Goal: Obtain resource: Download file/media

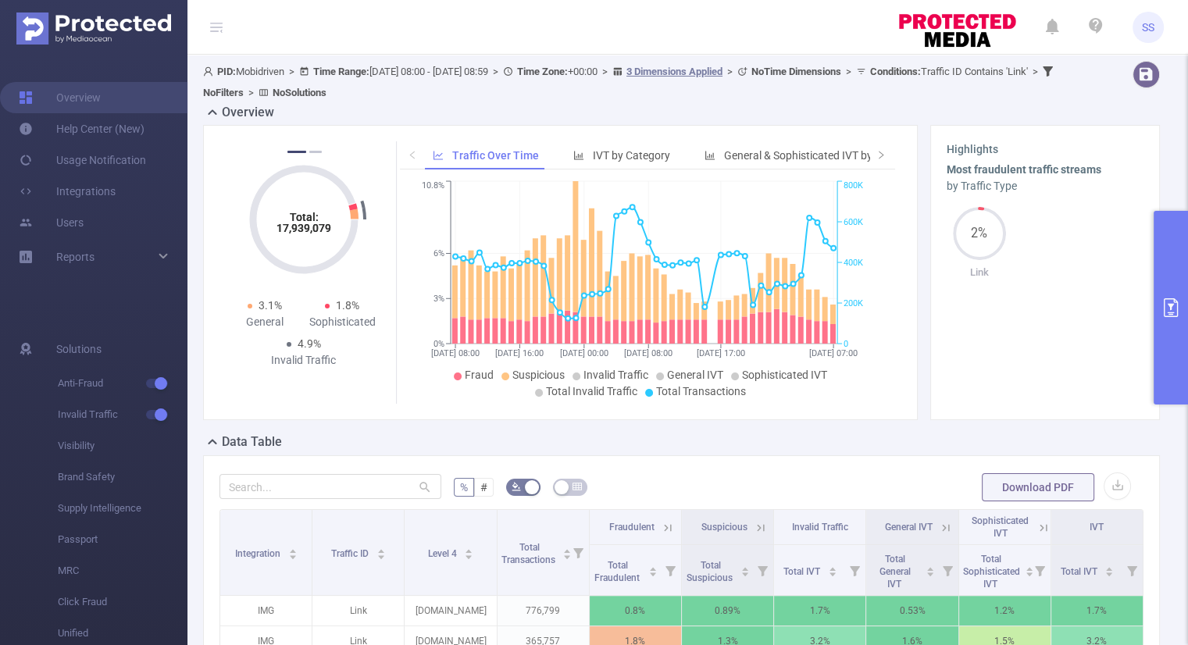
scroll to position [312, 0]
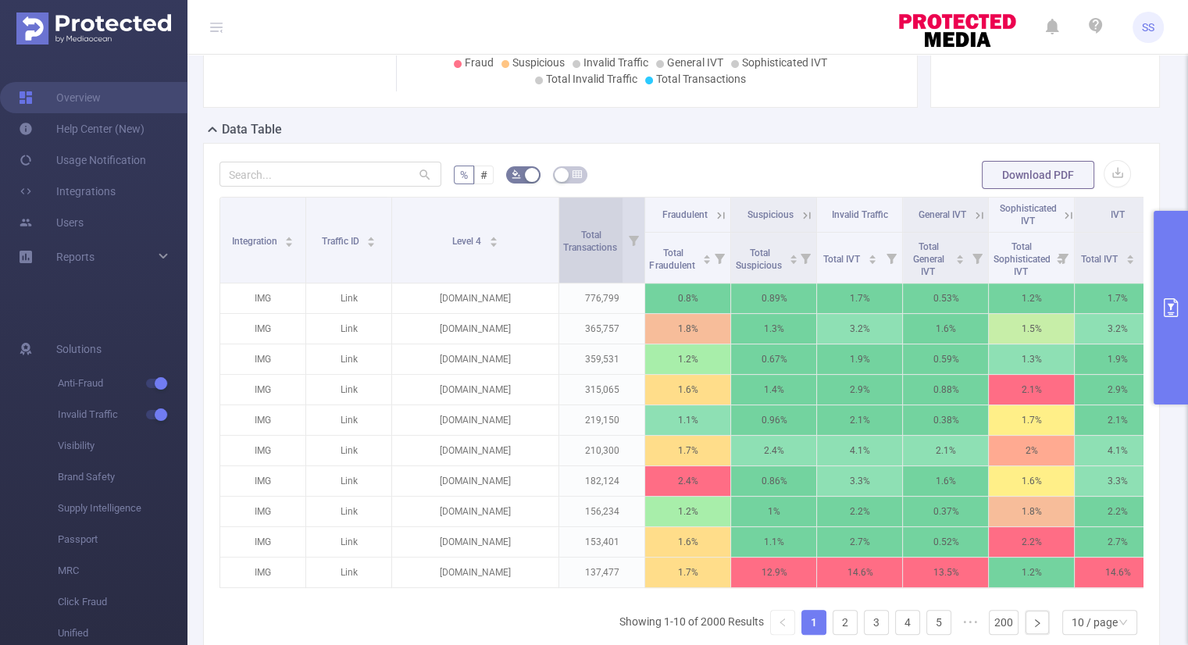
drag, startPoint x: 491, startPoint y: 230, endPoint x: 562, endPoint y: 223, distance: 71.5
click at [562, 223] on tr "Integration Traffic ID Level 4 Total Transactions Fraudulent Suspicious Invalid…" at bounding box center [690, 215] width 940 height 35
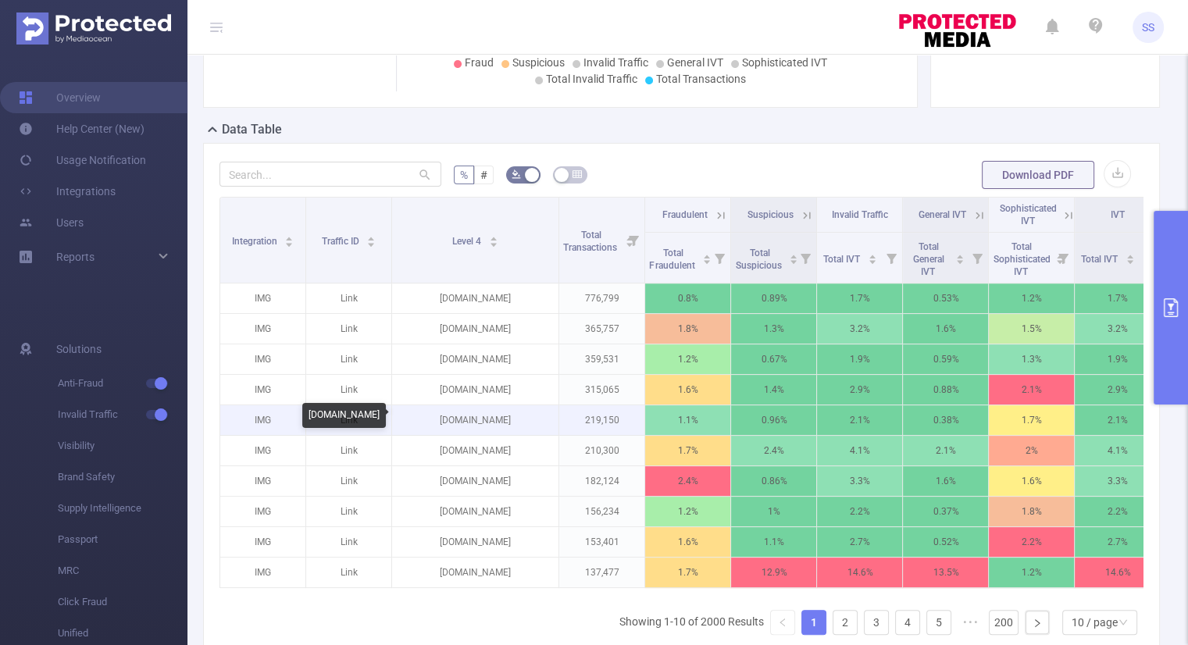
drag, startPoint x: 527, startPoint y: 421, endPoint x: 440, endPoint y: 421, distance: 87.5
click at [440, 421] on p "[DOMAIN_NAME]" at bounding box center [475, 420] width 166 height 30
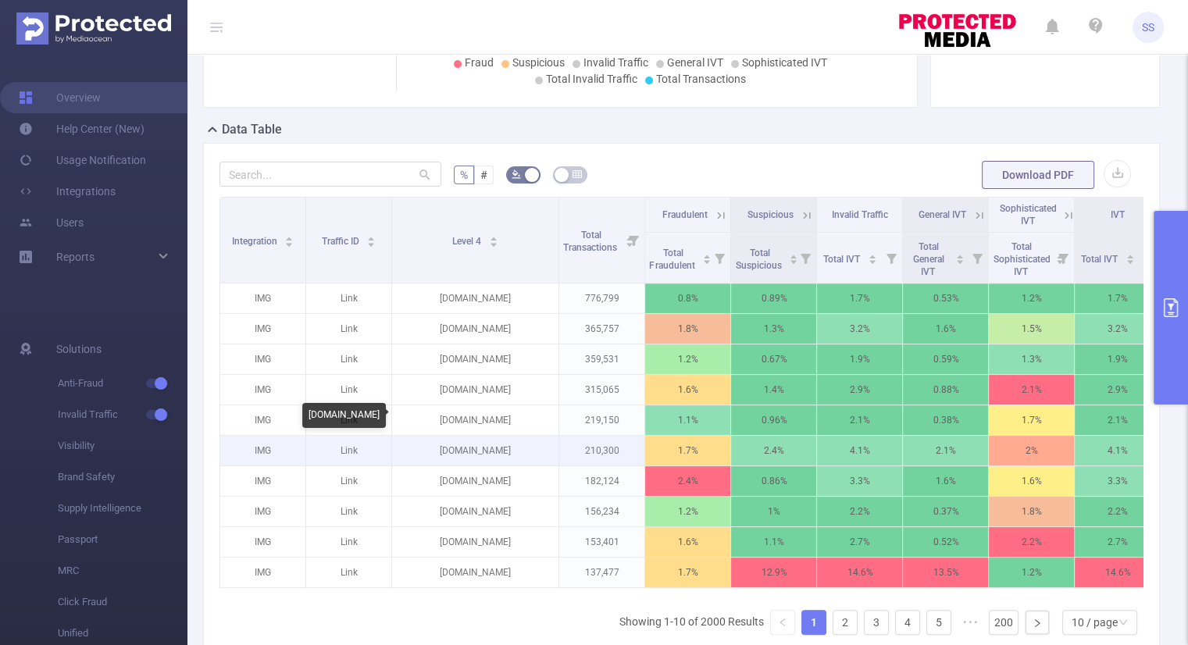
copy p "[DOMAIN_NAME]"
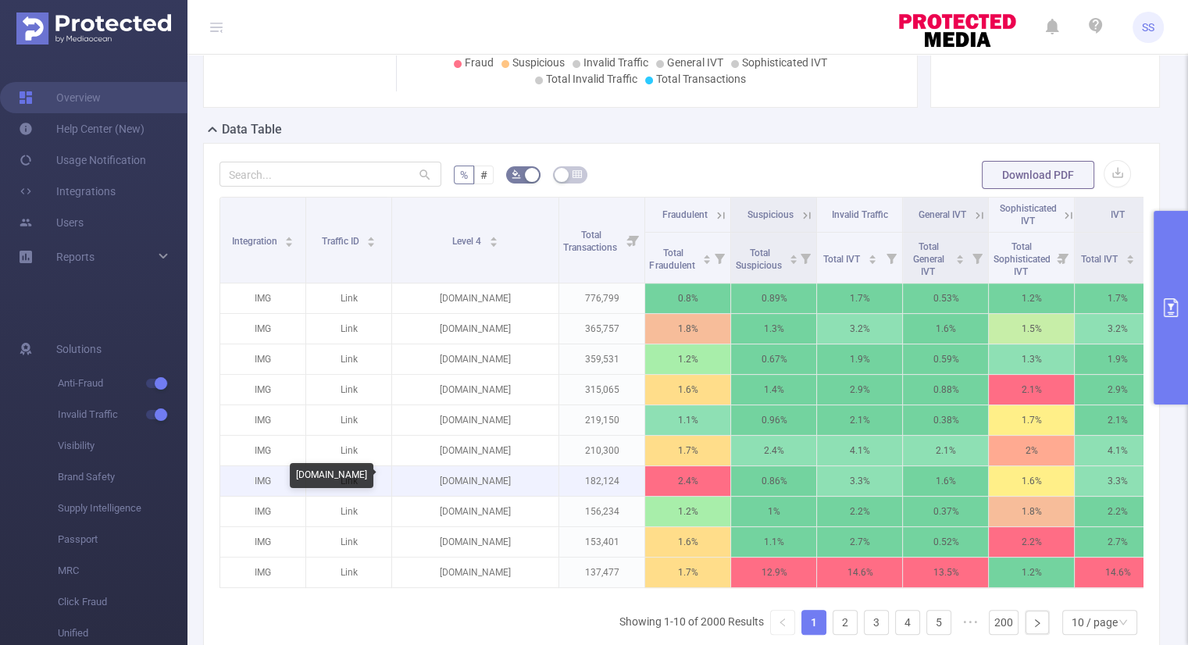
drag, startPoint x: 519, startPoint y: 478, endPoint x: 430, endPoint y: 484, distance: 89.3
click at [430, 484] on p "[DOMAIN_NAME]" at bounding box center [475, 481] width 166 height 30
copy p "[DOMAIN_NAME]"
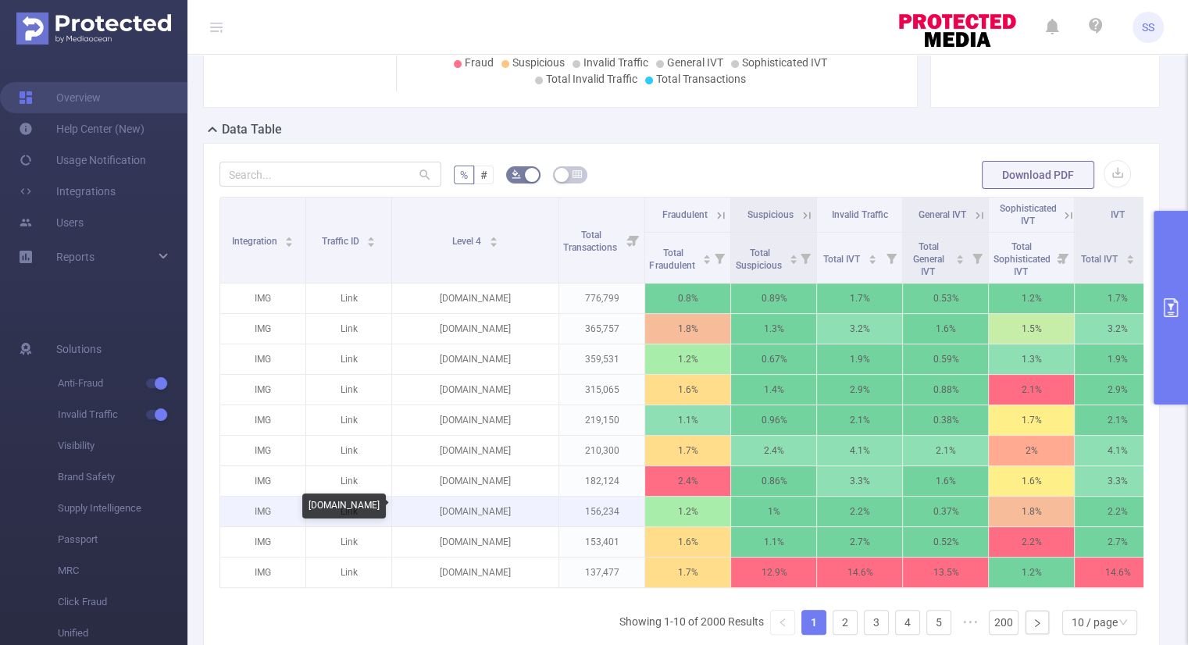
drag, startPoint x: 514, startPoint y: 511, endPoint x: 440, endPoint y: 520, distance: 74.8
click at [440, 520] on p "[DOMAIN_NAME]" at bounding box center [475, 512] width 166 height 30
copy p "[DOMAIN_NAME]"
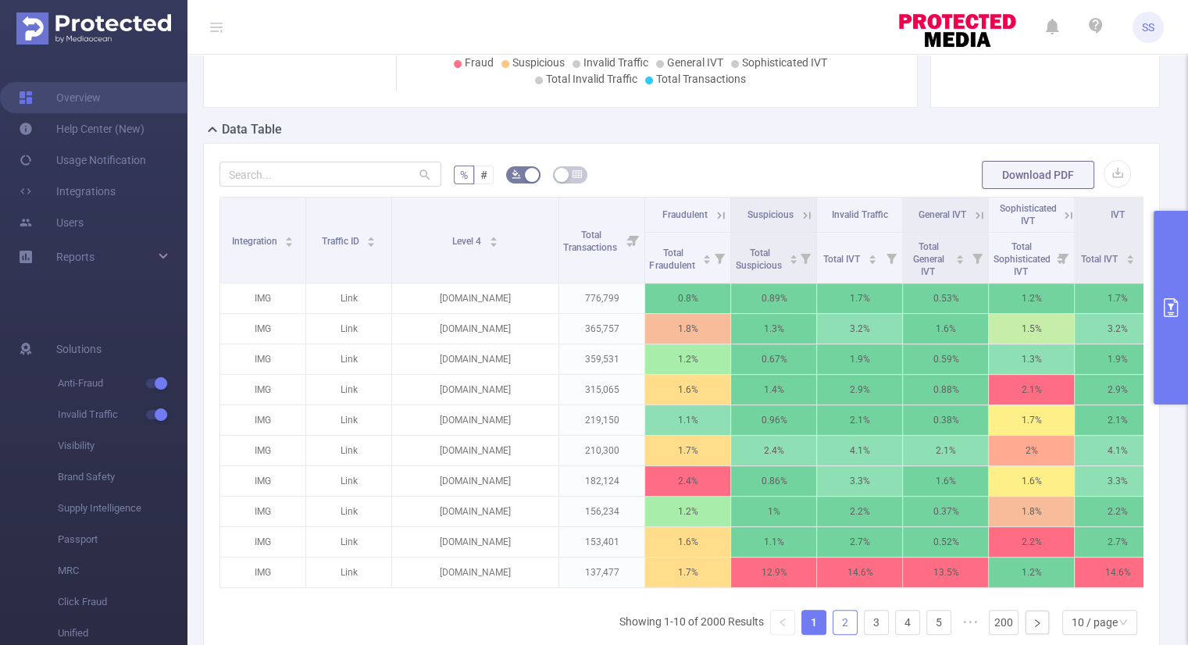
click at [833, 626] on link "2" at bounding box center [844, 622] width 23 height 23
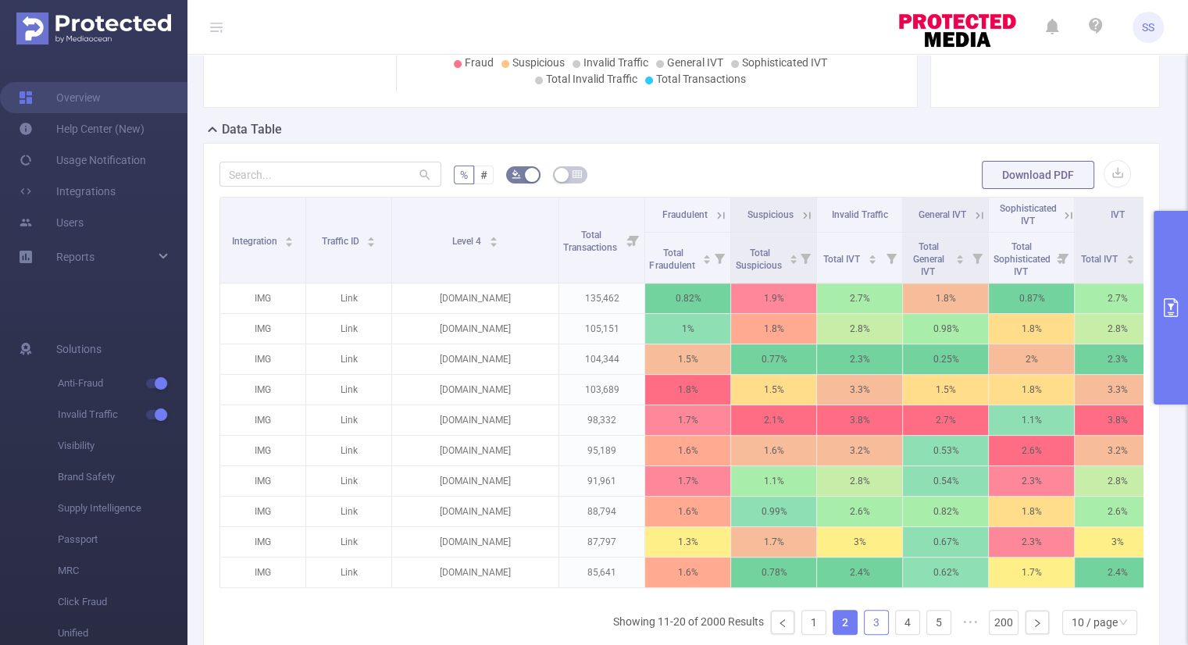
click at [865, 630] on link "3" at bounding box center [876, 622] width 23 height 23
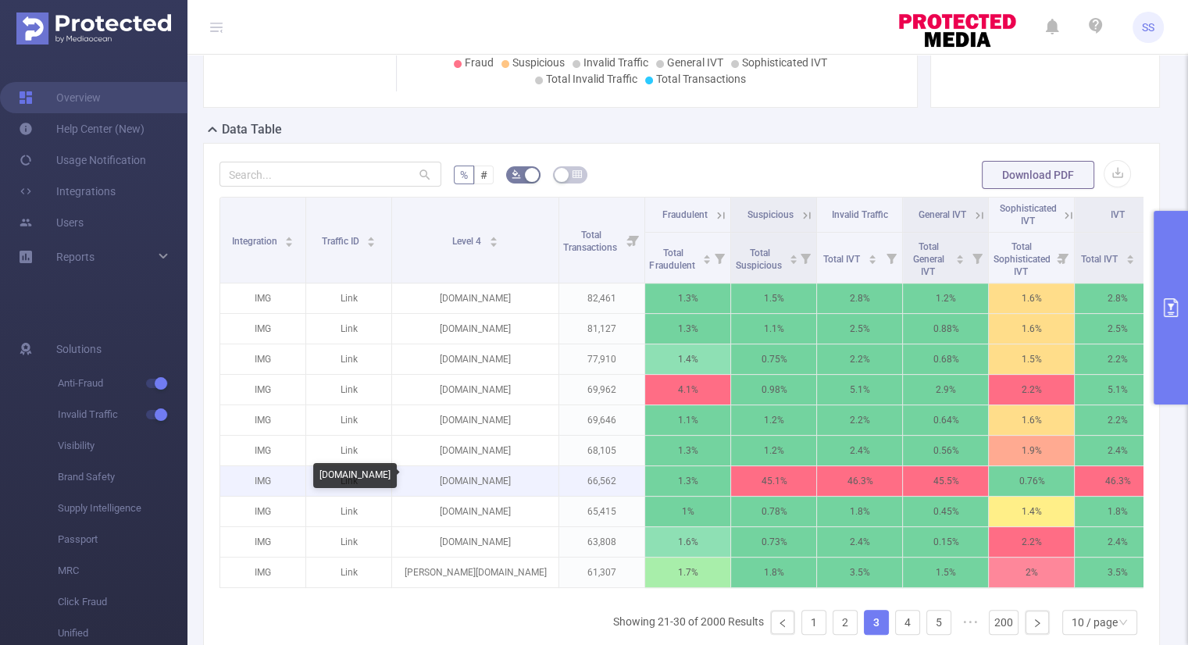
drag, startPoint x: 521, startPoint y: 479, endPoint x: 440, endPoint y: 480, distance: 81.2
click at [440, 480] on p "[DOMAIN_NAME]" at bounding box center [475, 481] width 166 height 30
copy p "[DOMAIN_NAME]"
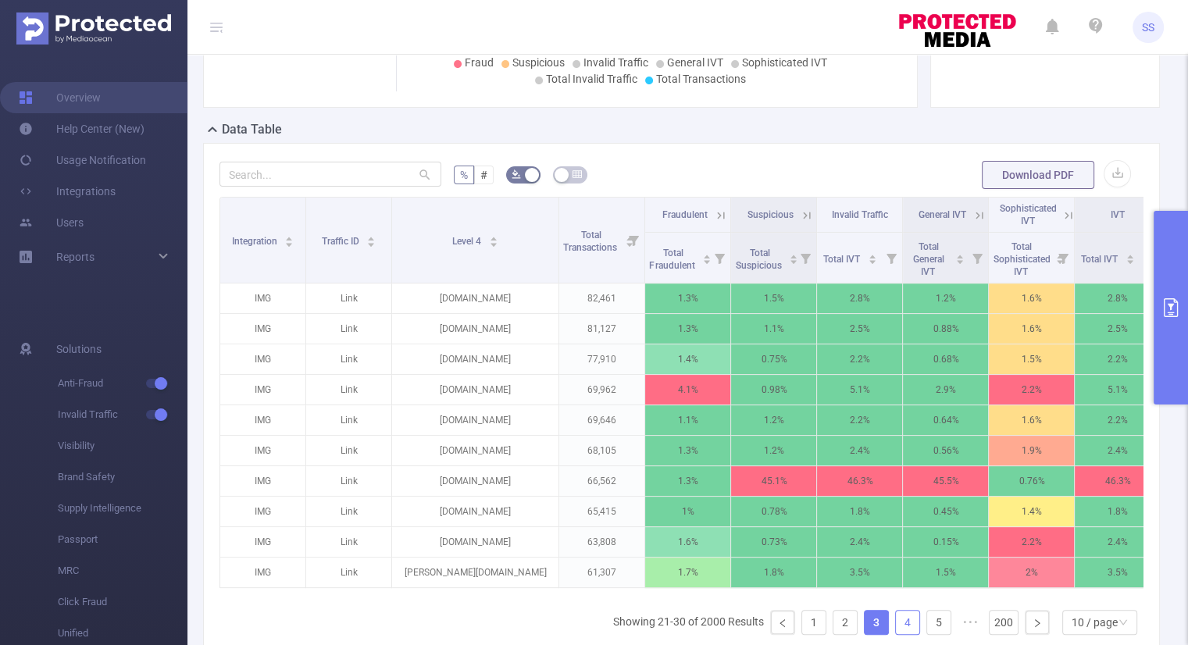
click at [896, 627] on link "4" at bounding box center [907, 622] width 23 height 23
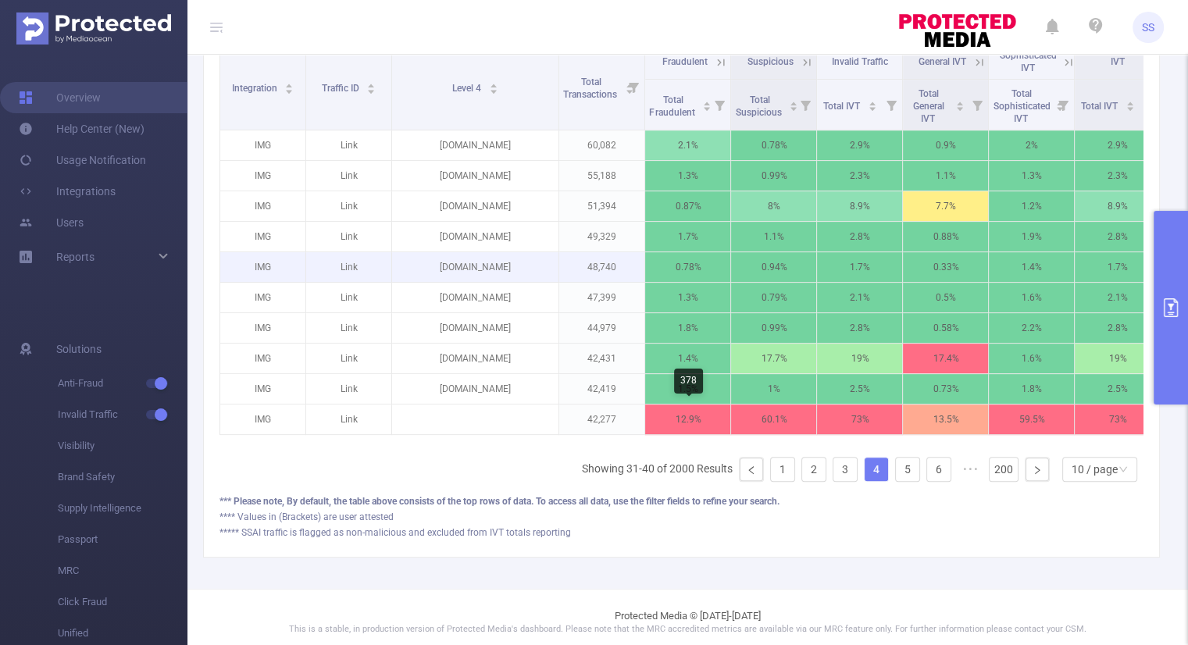
scroll to position [469, 0]
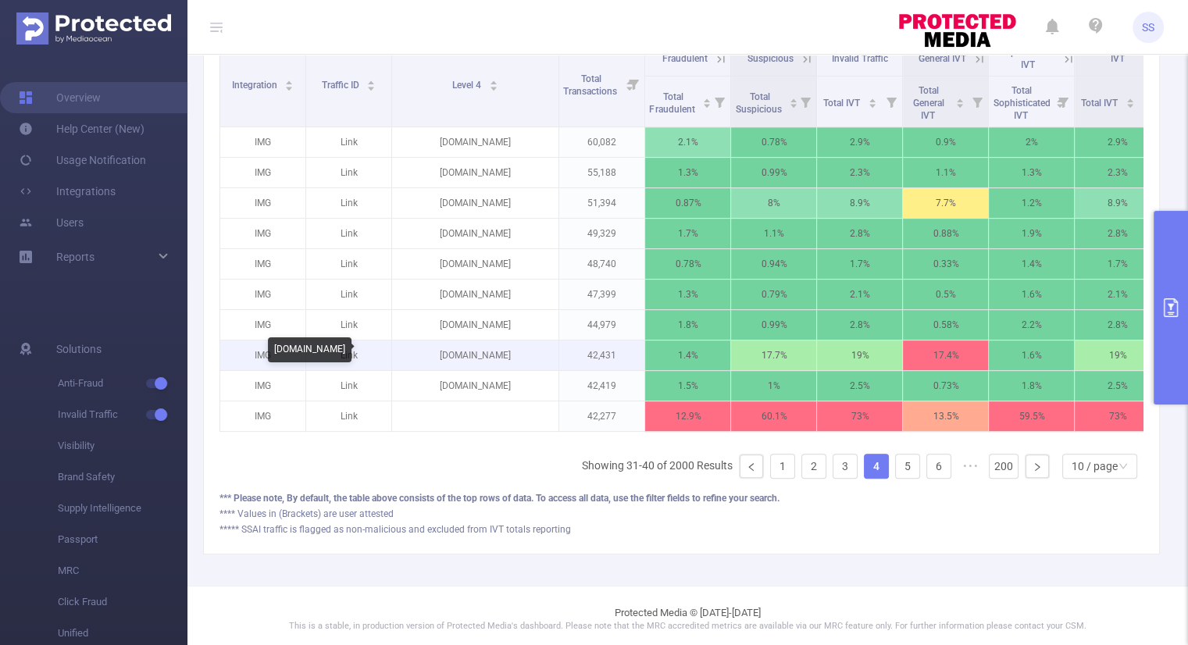
drag, startPoint x: 531, startPoint y: 355, endPoint x: 419, endPoint y: 359, distance: 112.5
click at [419, 359] on p "[DOMAIN_NAME]" at bounding box center [475, 356] width 166 height 30
copy p "[DOMAIN_NAME]"
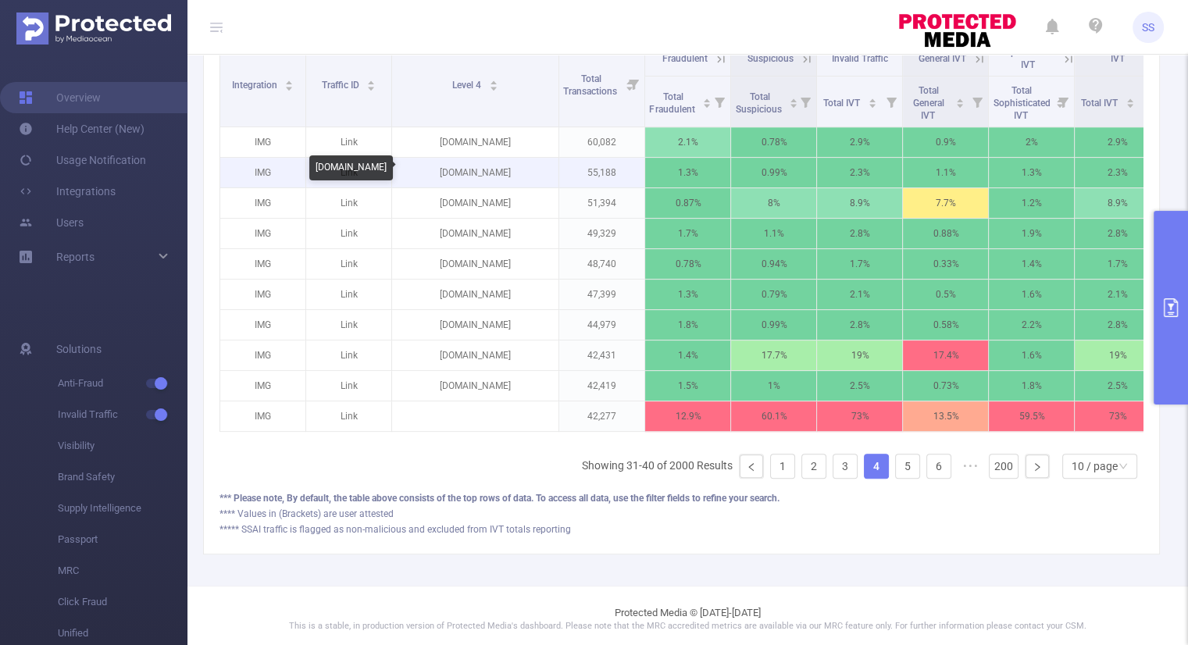
drag, startPoint x: 514, startPoint y: 169, endPoint x: 444, endPoint y: 173, distance: 69.6
click at [444, 173] on p "[DOMAIN_NAME]" at bounding box center [475, 173] width 166 height 30
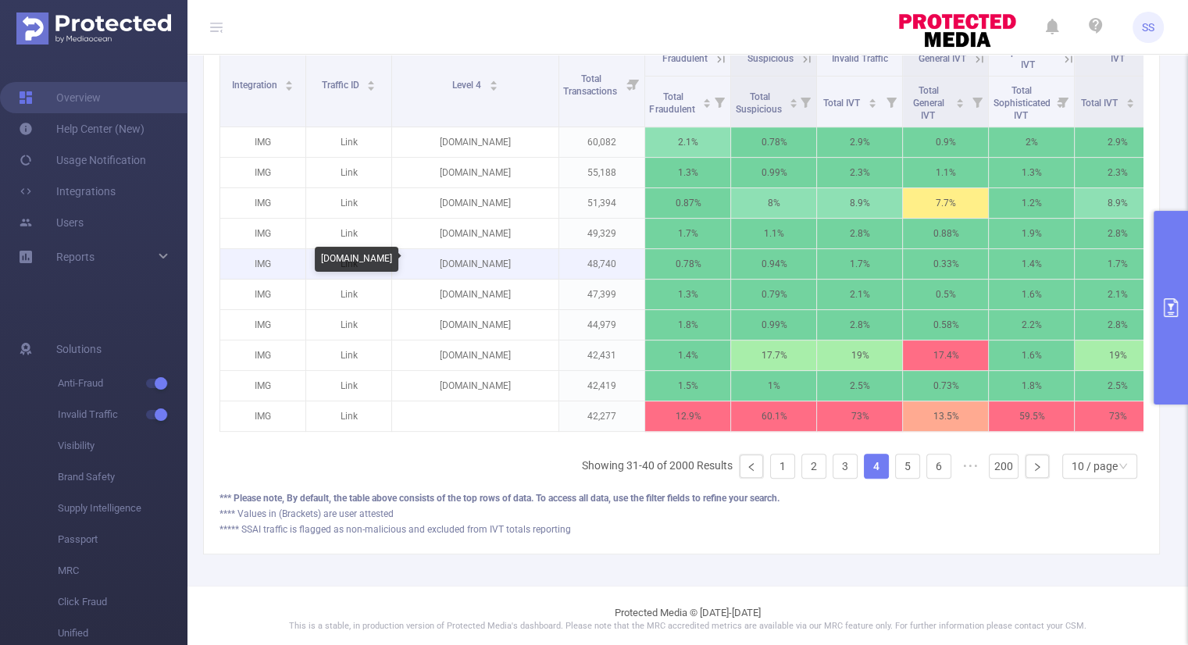
copy p "[DOMAIN_NAME]"
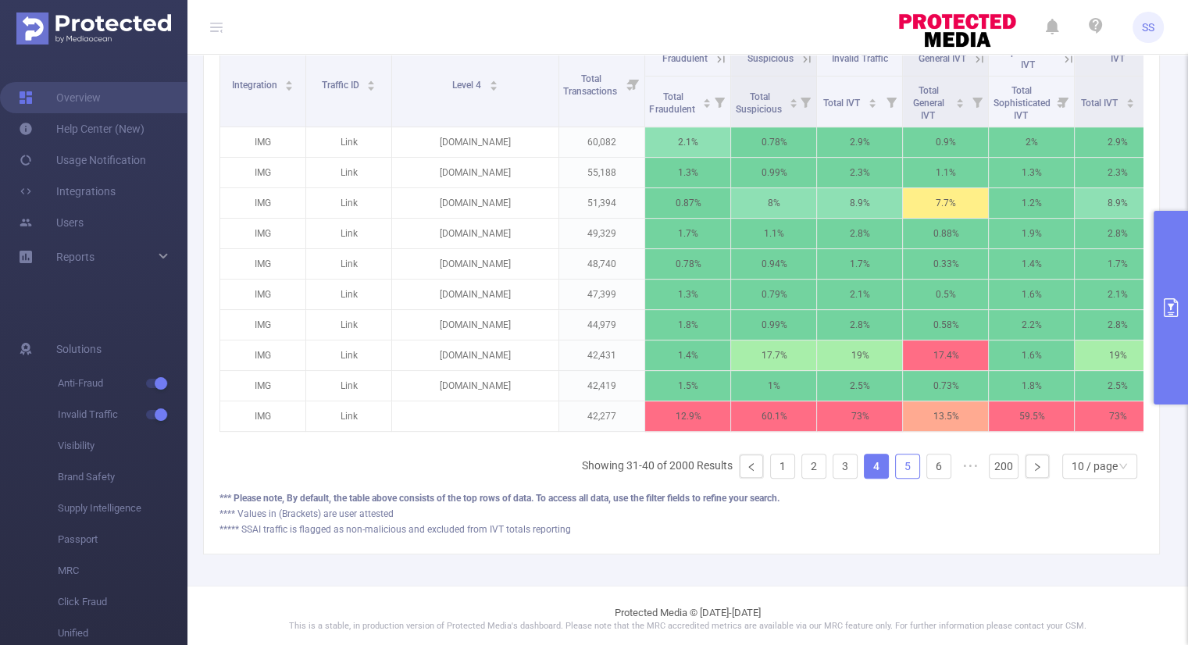
click at [902, 478] on link "5" at bounding box center [907, 466] width 23 height 23
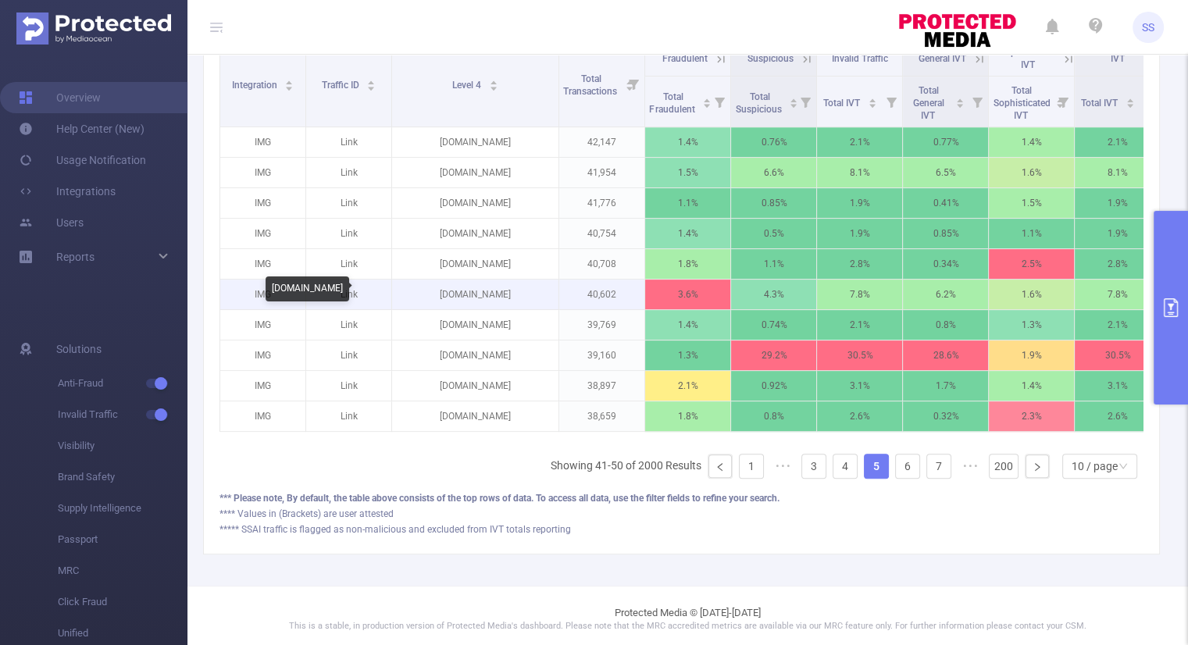
drag, startPoint x: 537, startPoint y: 289, endPoint x: 419, endPoint y: 294, distance: 118.0
click at [419, 294] on p "[DOMAIN_NAME]" at bounding box center [475, 295] width 166 height 30
copy p "[DOMAIN_NAME]"
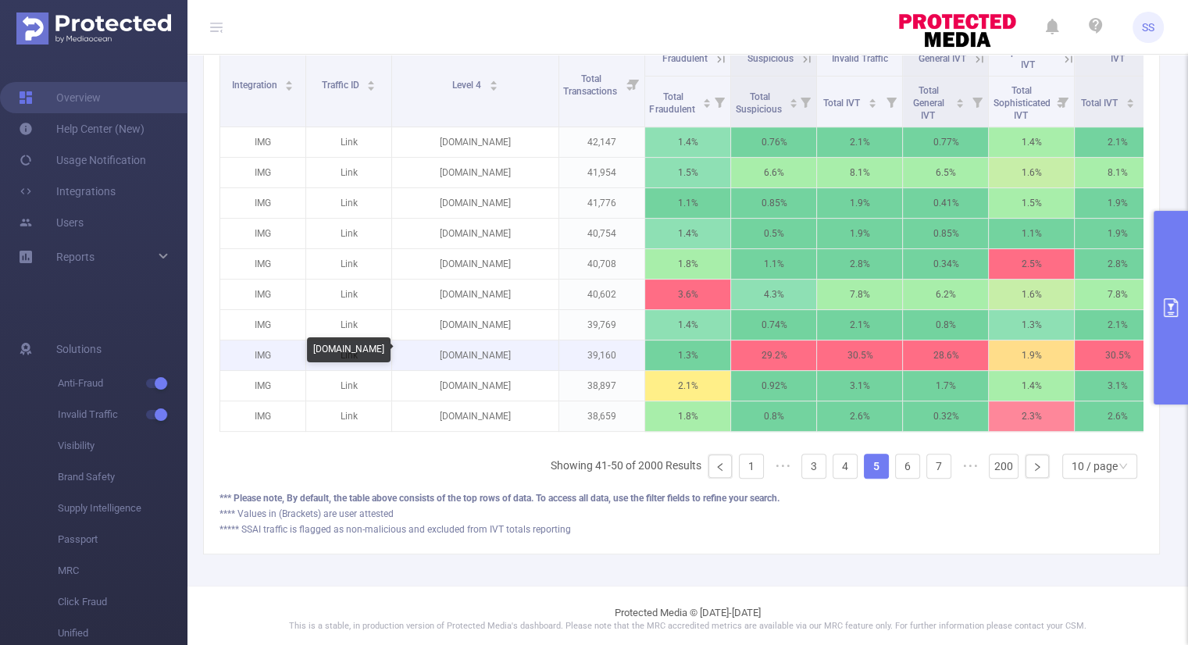
drag, startPoint x: 519, startPoint y: 354, endPoint x: 444, endPoint y: 346, distance: 76.2
click at [444, 346] on p "[DOMAIN_NAME]" at bounding box center [475, 356] width 166 height 30
copy p "[DOMAIN_NAME]"
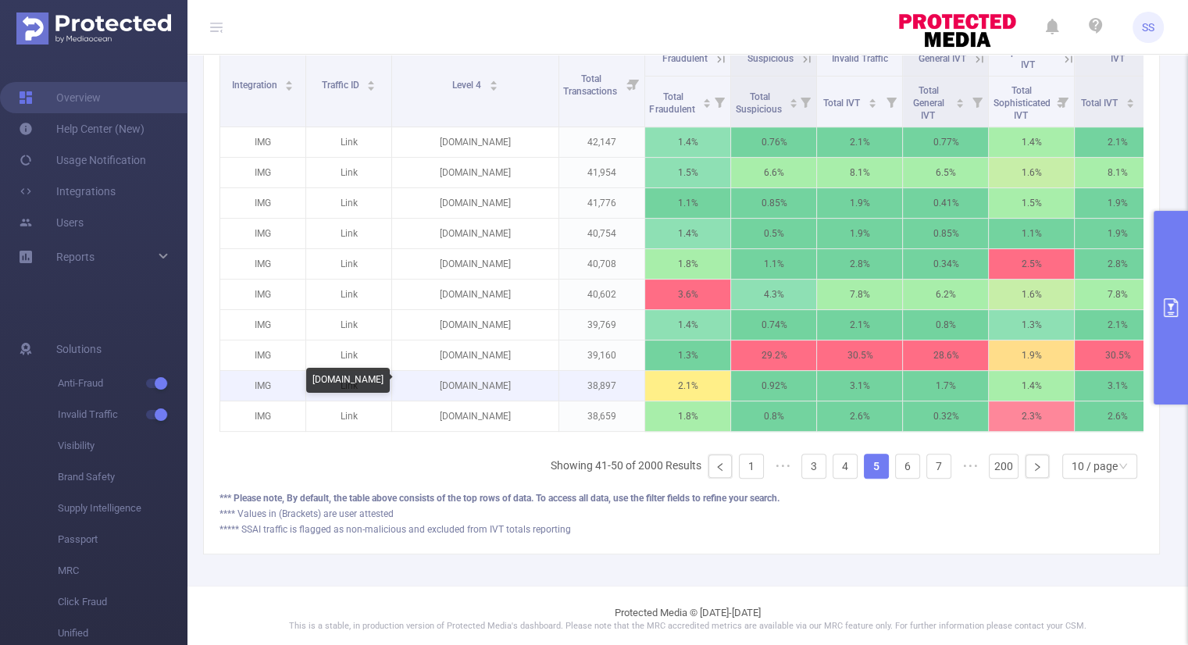
drag, startPoint x: 521, startPoint y: 387, endPoint x: 438, endPoint y: 387, distance: 82.8
click at [438, 387] on p "[DOMAIN_NAME]" at bounding box center [475, 386] width 166 height 30
copy p "[DOMAIN_NAME]"
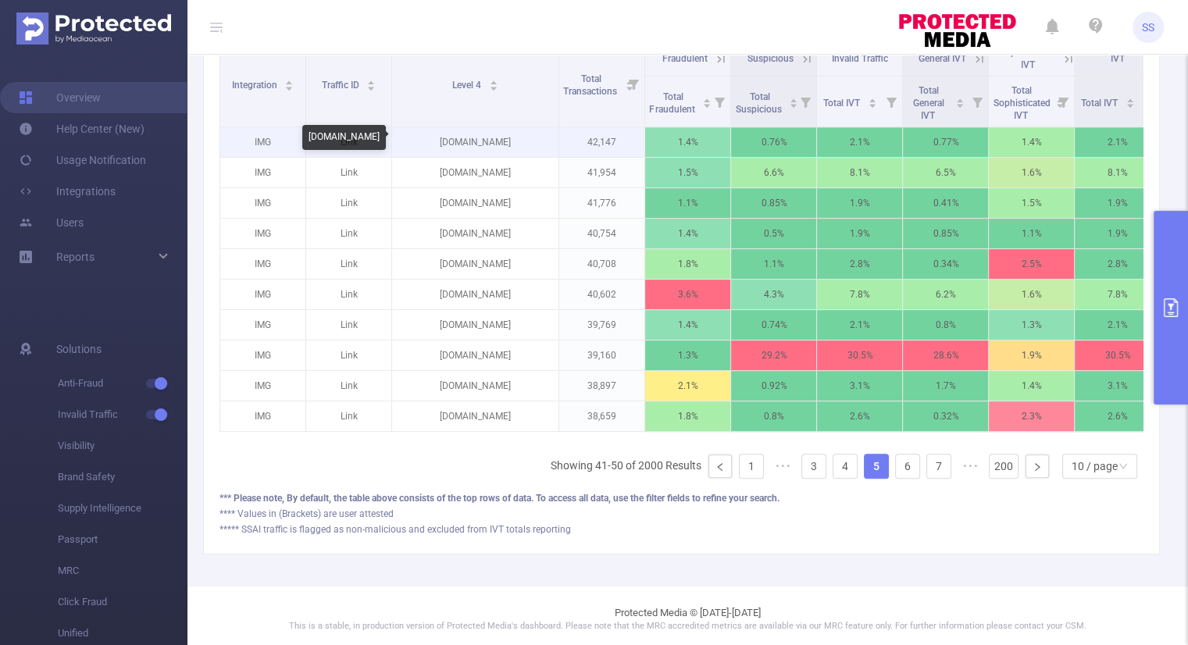
drag, startPoint x: 516, startPoint y: 139, endPoint x: 434, endPoint y: 141, distance: 82.0
click at [434, 141] on p "[DOMAIN_NAME]" at bounding box center [475, 142] width 166 height 30
copy p "[DOMAIN_NAME]"
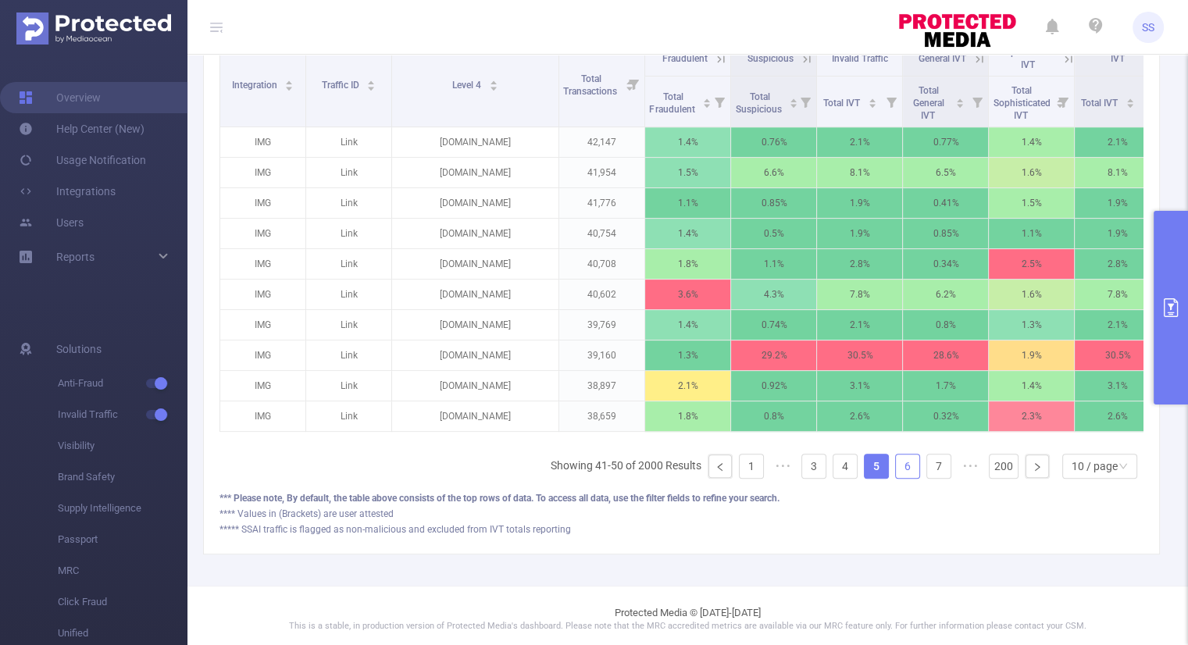
click at [896, 474] on link "6" at bounding box center [907, 466] width 23 height 23
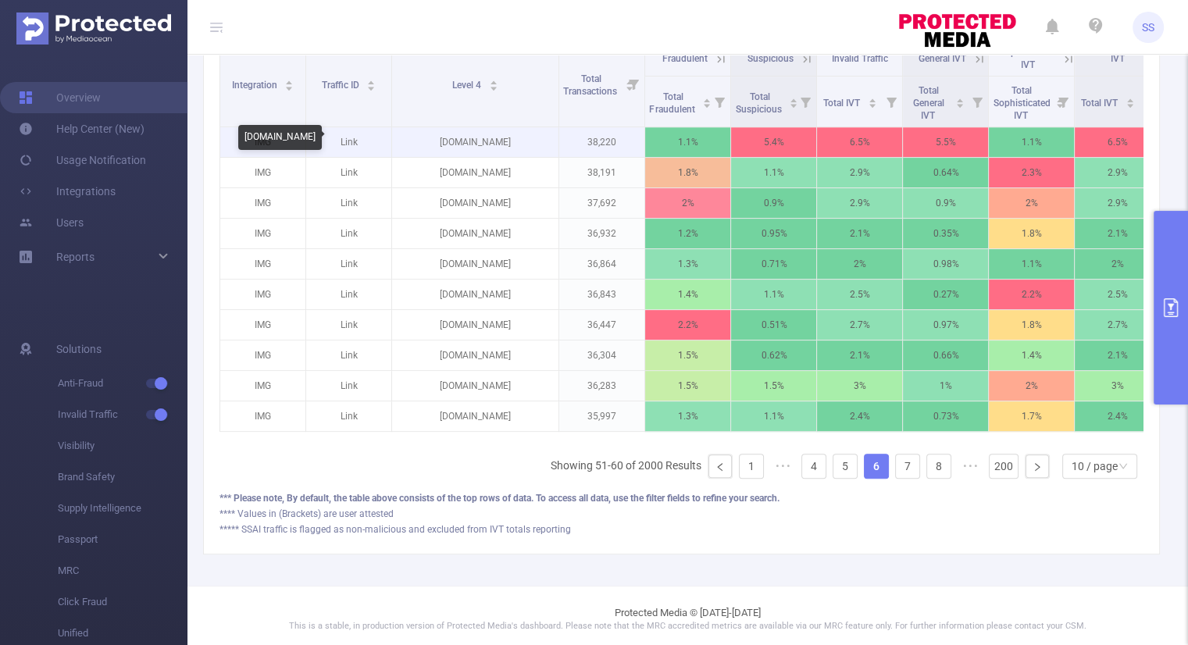
drag, startPoint x: 547, startPoint y: 144, endPoint x: 403, endPoint y: 141, distance: 143.7
click at [403, 141] on p "[DOMAIN_NAME]" at bounding box center [475, 142] width 166 height 30
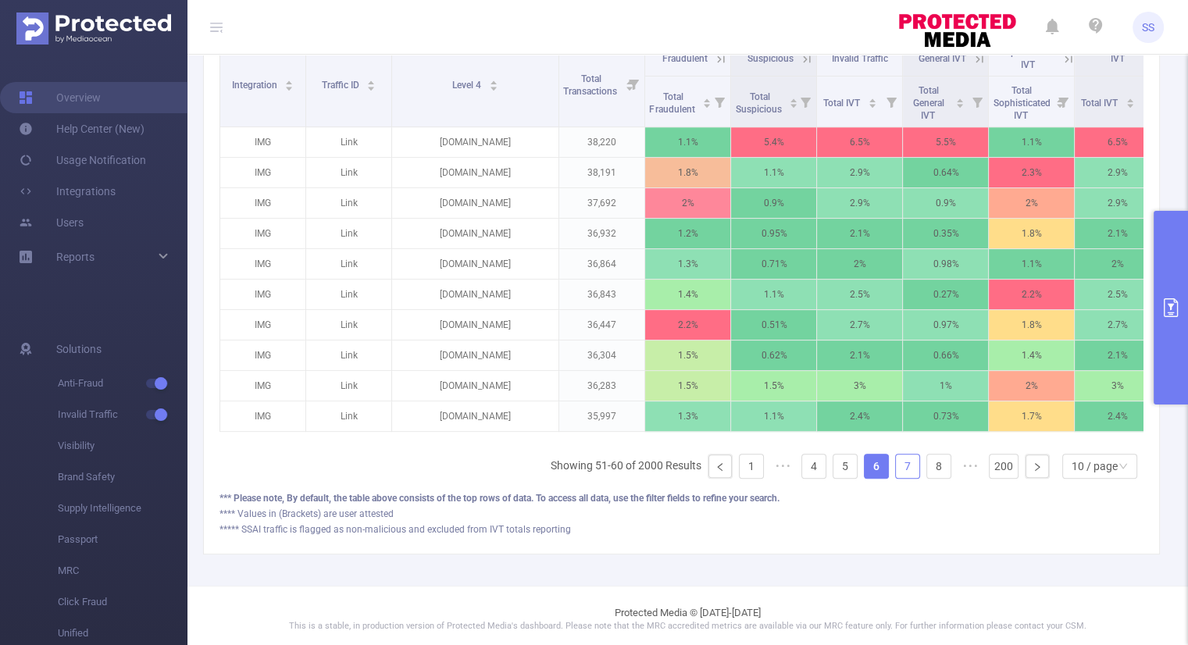
click at [896, 478] on link "7" at bounding box center [907, 466] width 23 height 23
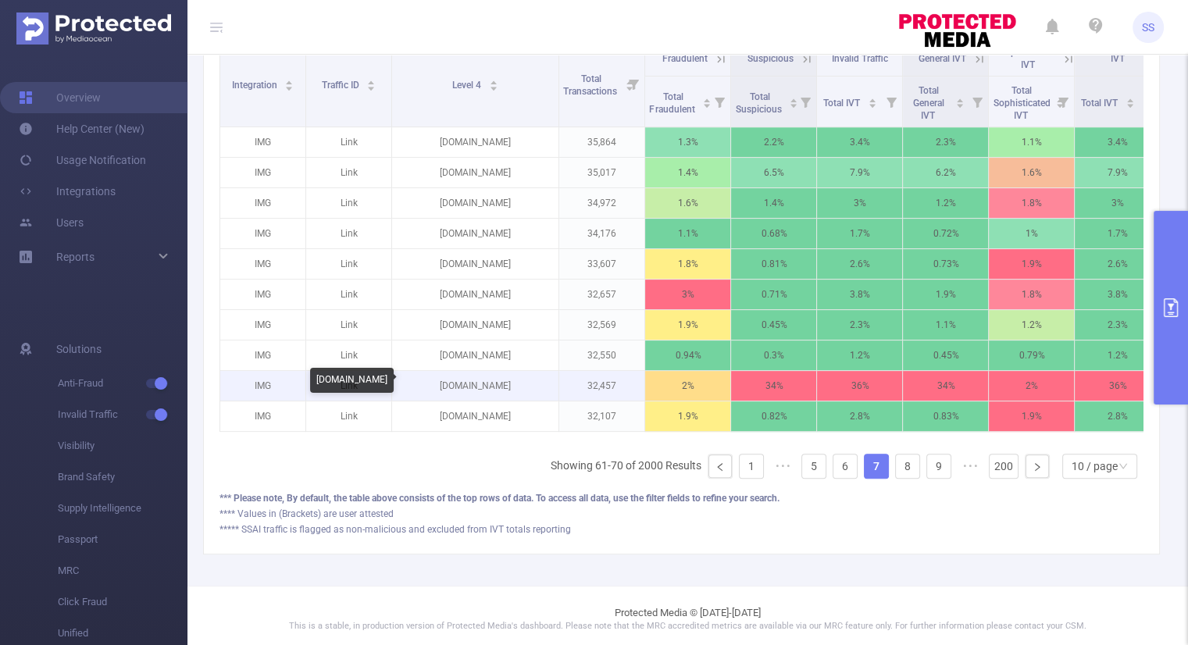
drag, startPoint x: 519, startPoint y: 385, endPoint x: 431, endPoint y: 385, distance: 87.5
click at [431, 385] on p "[DOMAIN_NAME]" at bounding box center [475, 386] width 166 height 30
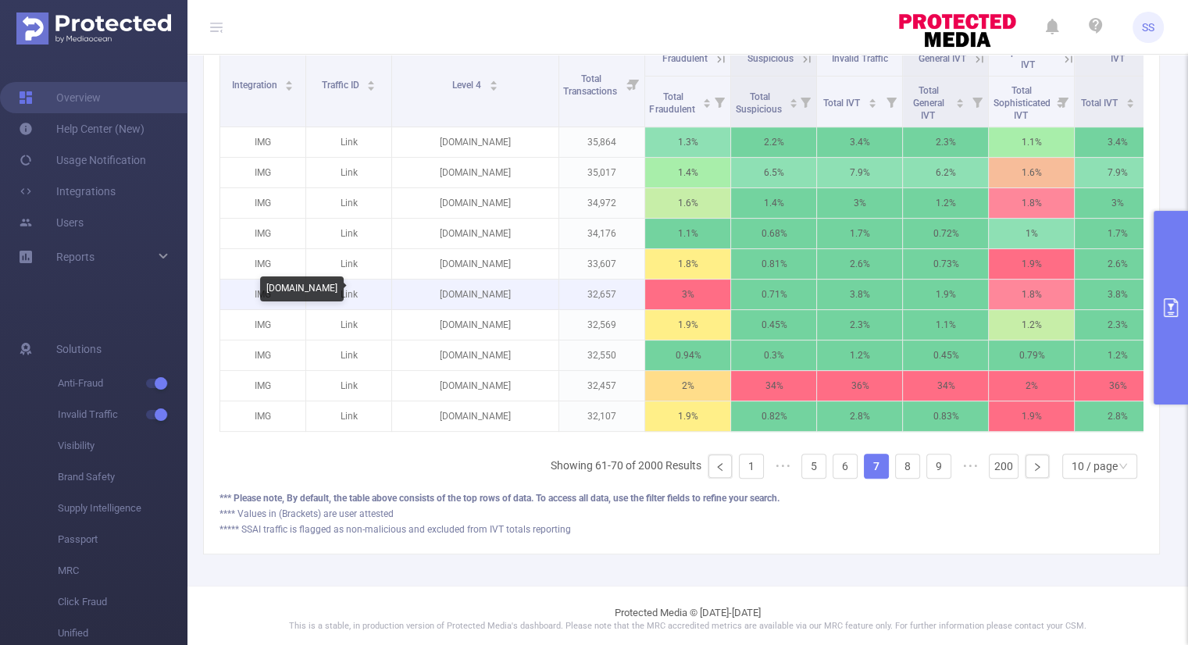
drag, startPoint x: 540, startPoint y: 291, endPoint x: 419, endPoint y: 298, distance: 122.0
click at [419, 298] on p "[DOMAIN_NAME]" at bounding box center [475, 295] width 166 height 30
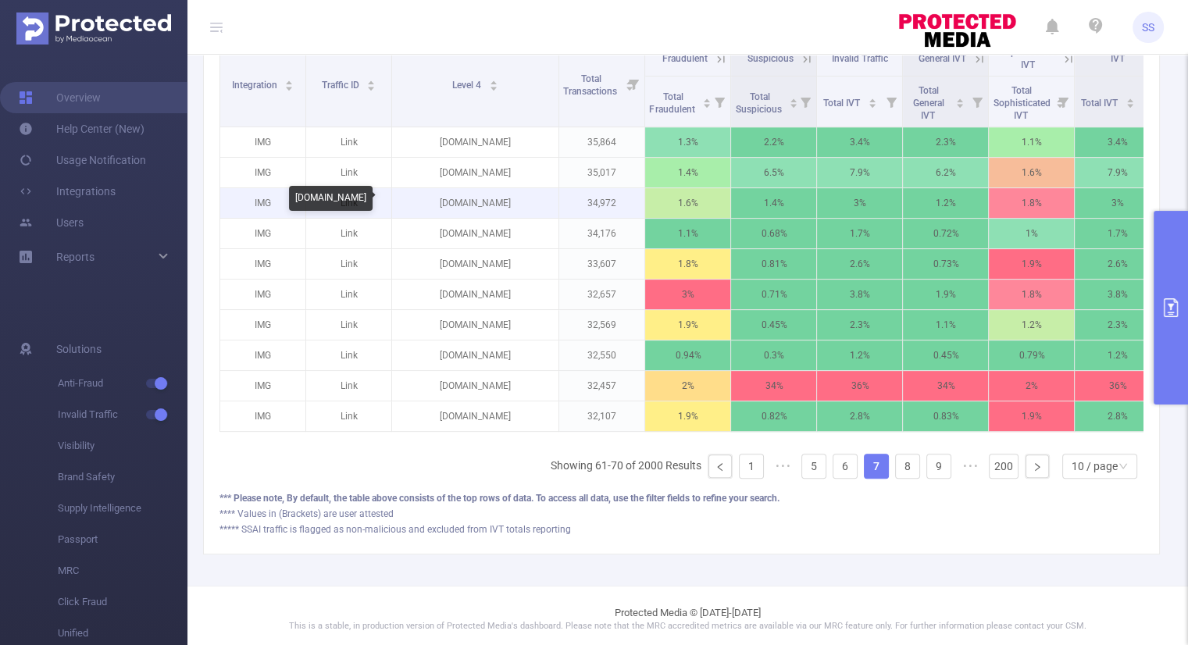
drag, startPoint x: 523, startPoint y: 201, endPoint x: 434, endPoint y: 205, distance: 89.1
click at [434, 205] on p "[DOMAIN_NAME]" at bounding box center [475, 203] width 166 height 30
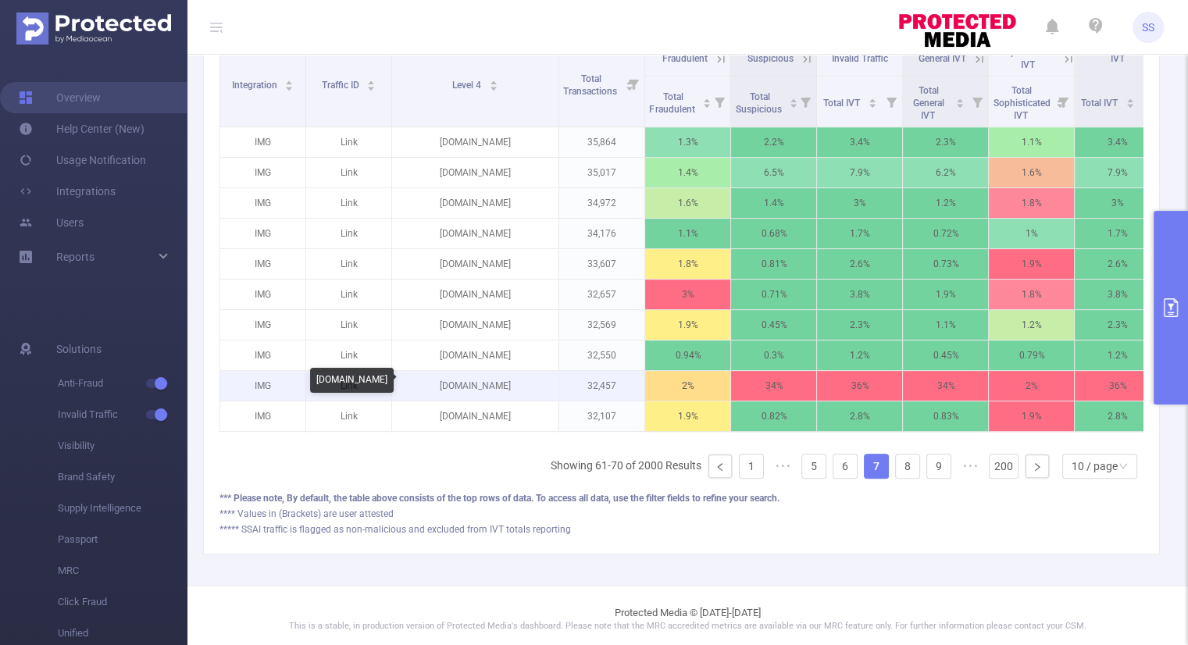
drag, startPoint x: 526, startPoint y: 385, endPoint x: 434, endPoint y: 391, distance: 91.6
click at [434, 391] on p "[DOMAIN_NAME]" at bounding box center [475, 386] width 166 height 30
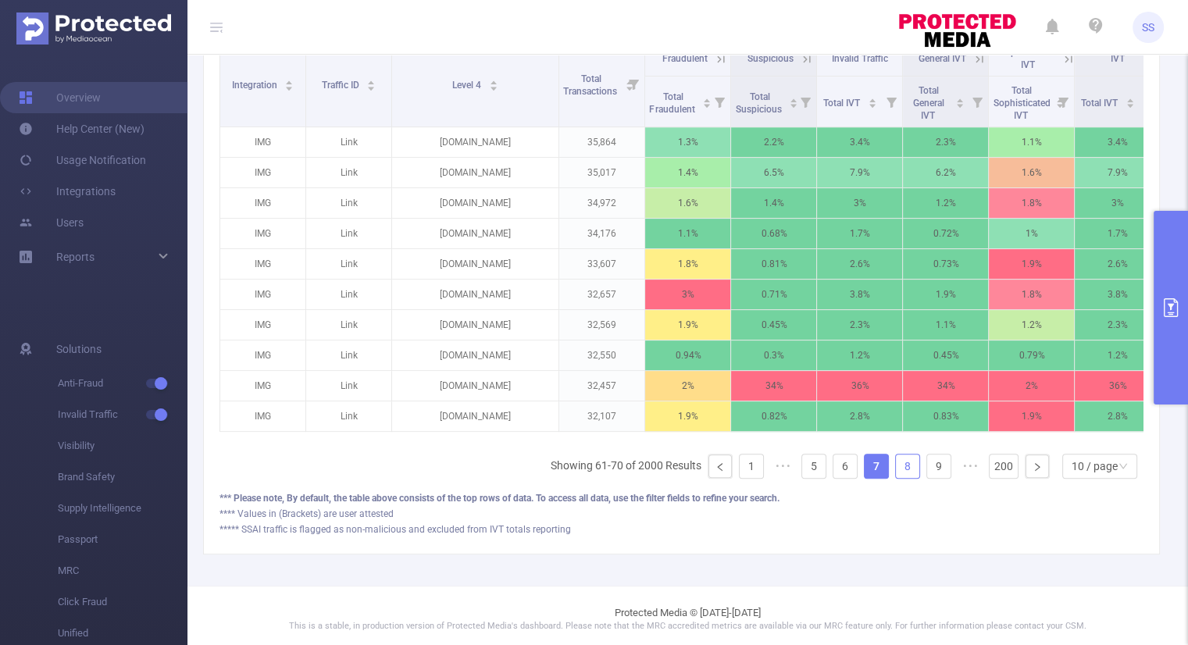
click at [896, 478] on link "8" at bounding box center [907, 466] width 23 height 23
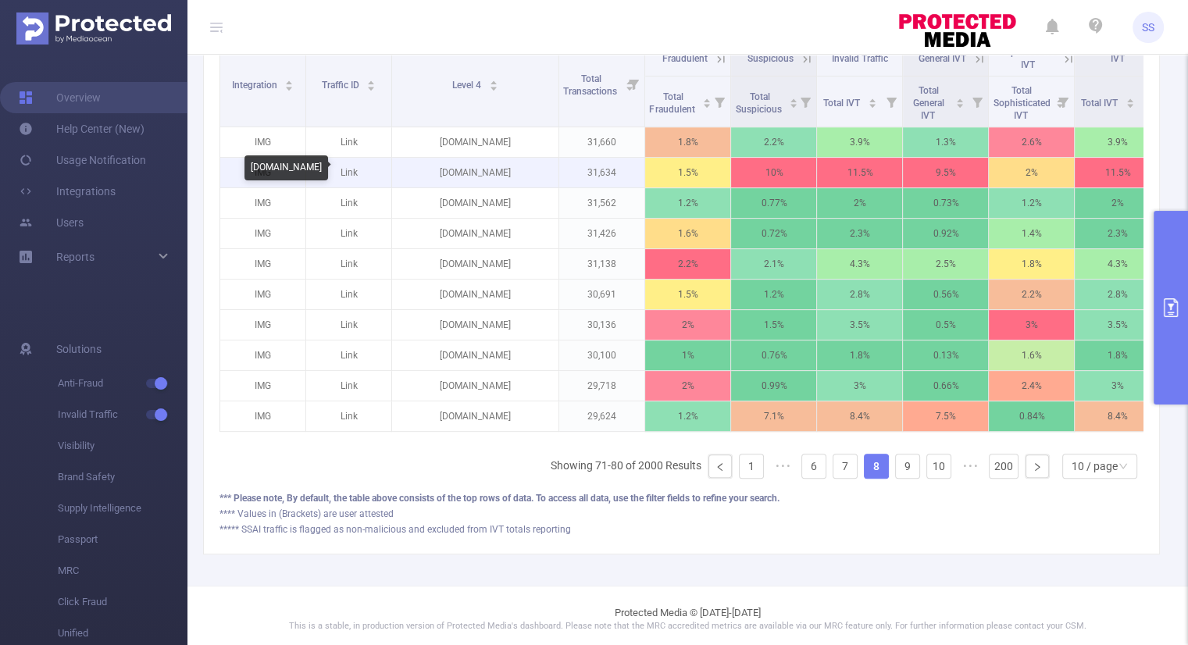
drag, startPoint x: 544, startPoint y: 168, endPoint x: 411, endPoint y: 179, distance: 133.2
click at [411, 179] on p "[DOMAIN_NAME]" at bounding box center [475, 173] width 166 height 30
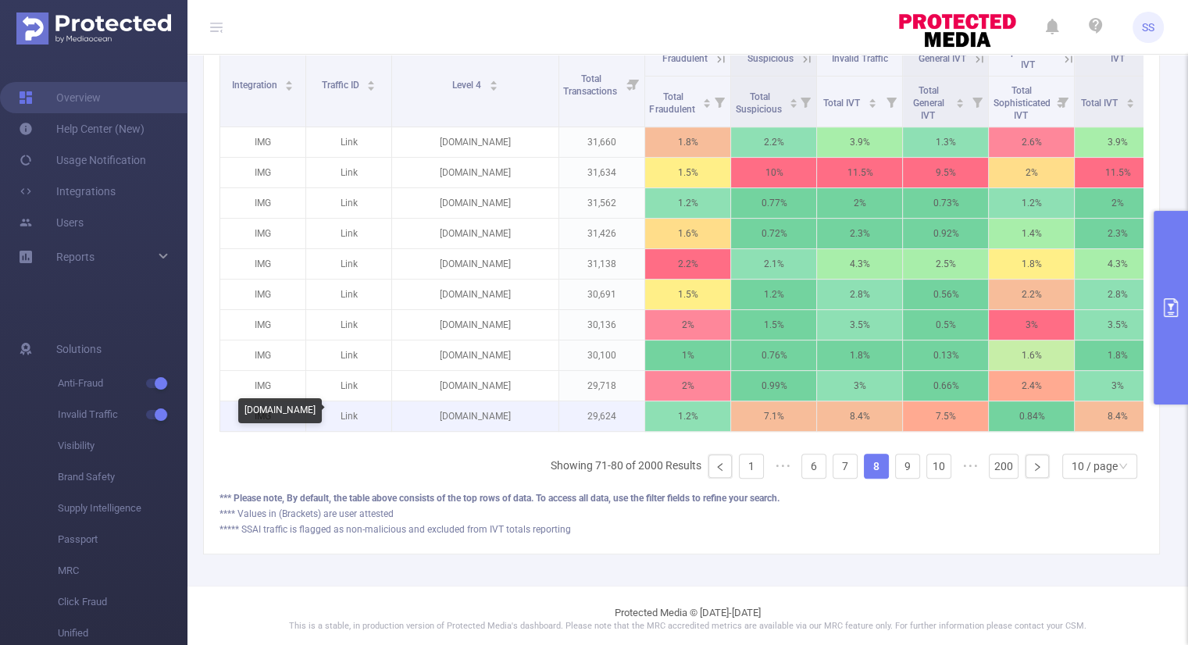
drag, startPoint x: 550, startPoint y: 416, endPoint x: 408, endPoint y: 422, distance: 141.5
click at [408, 422] on p "[DOMAIN_NAME]" at bounding box center [475, 416] width 166 height 30
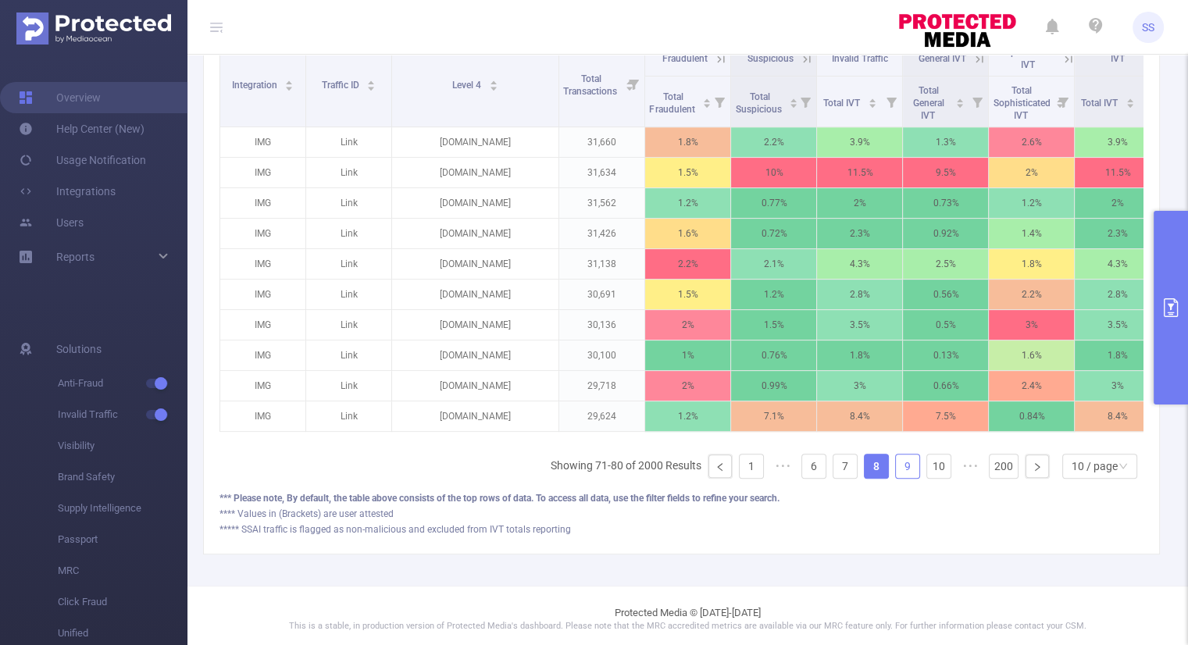
click at [897, 472] on link "9" at bounding box center [907, 466] width 23 height 23
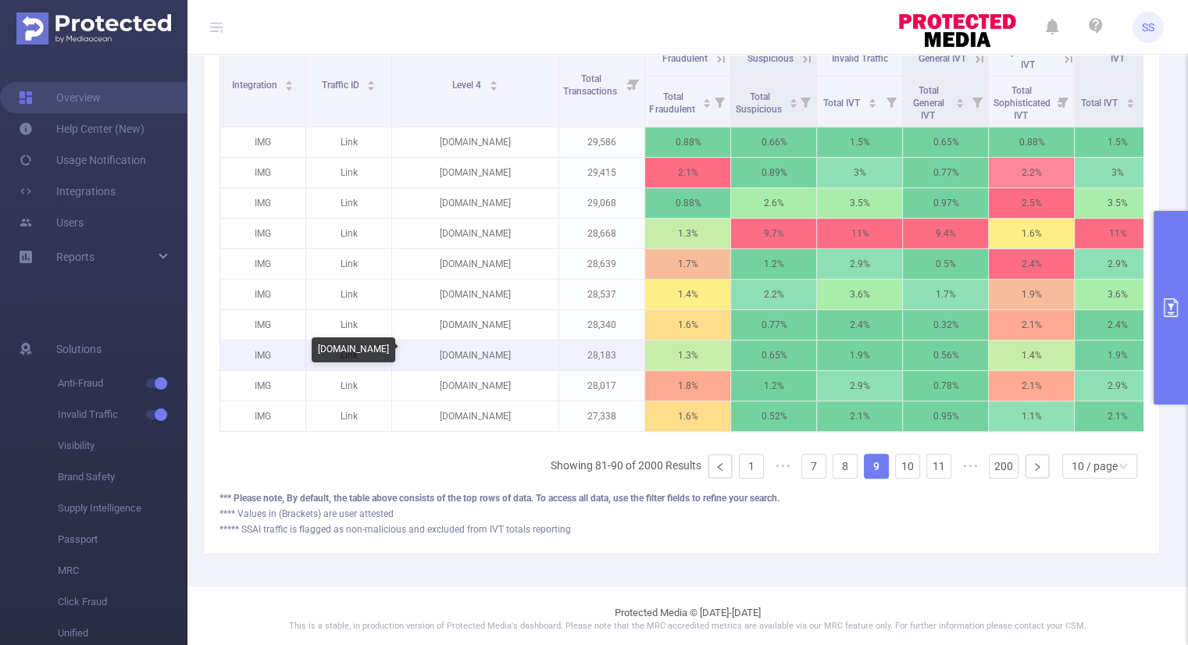
drag, startPoint x: 519, startPoint y: 353, endPoint x: 442, endPoint y: 356, distance: 76.6
click at [442, 356] on p "[DOMAIN_NAME]" at bounding box center [475, 356] width 166 height 30
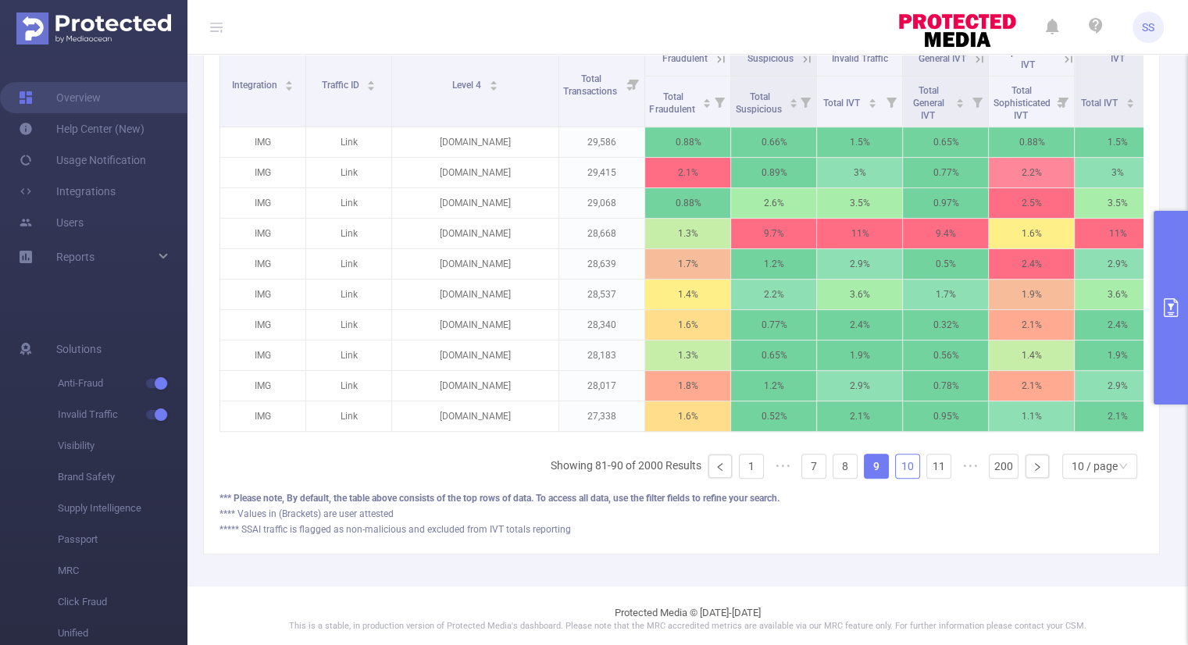
click at [896, 478] on link "10" at bounding box center [907, 466] width 23 height 23
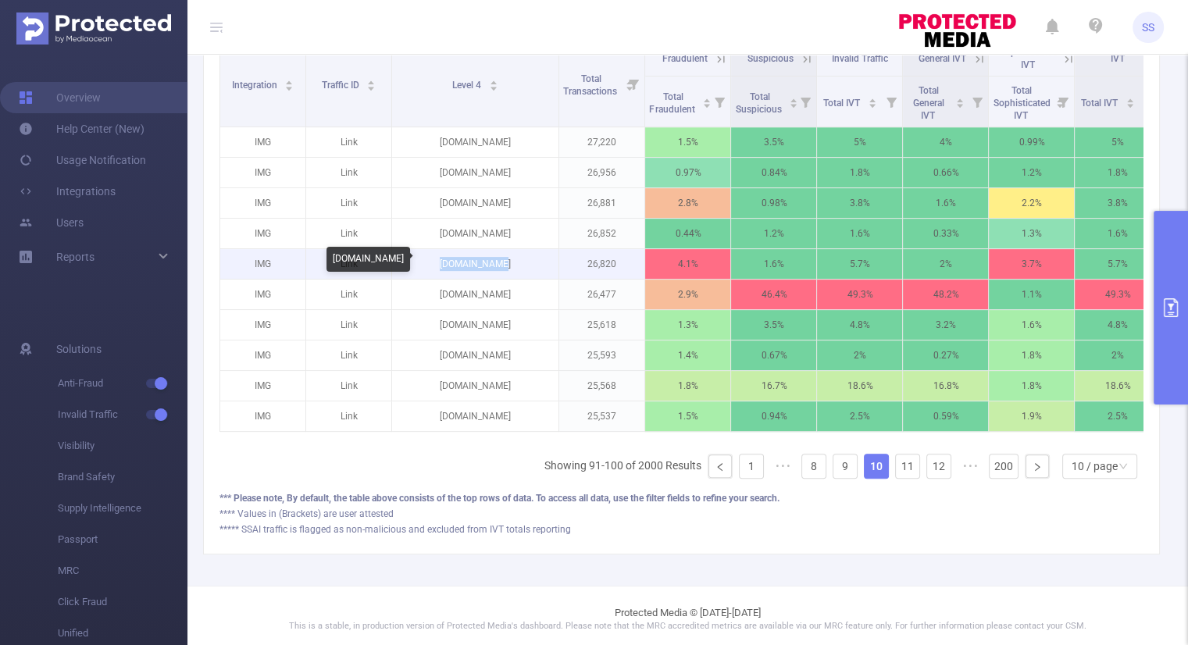
drag, startPoint x: 522, startPoint y: 266, endPoint x: 444, endPoint y: 266, distance: 78.1
click at [444, 266] on p "[DOMAIN_NAME]" at bounding box center [475, 264] width 166 height 30
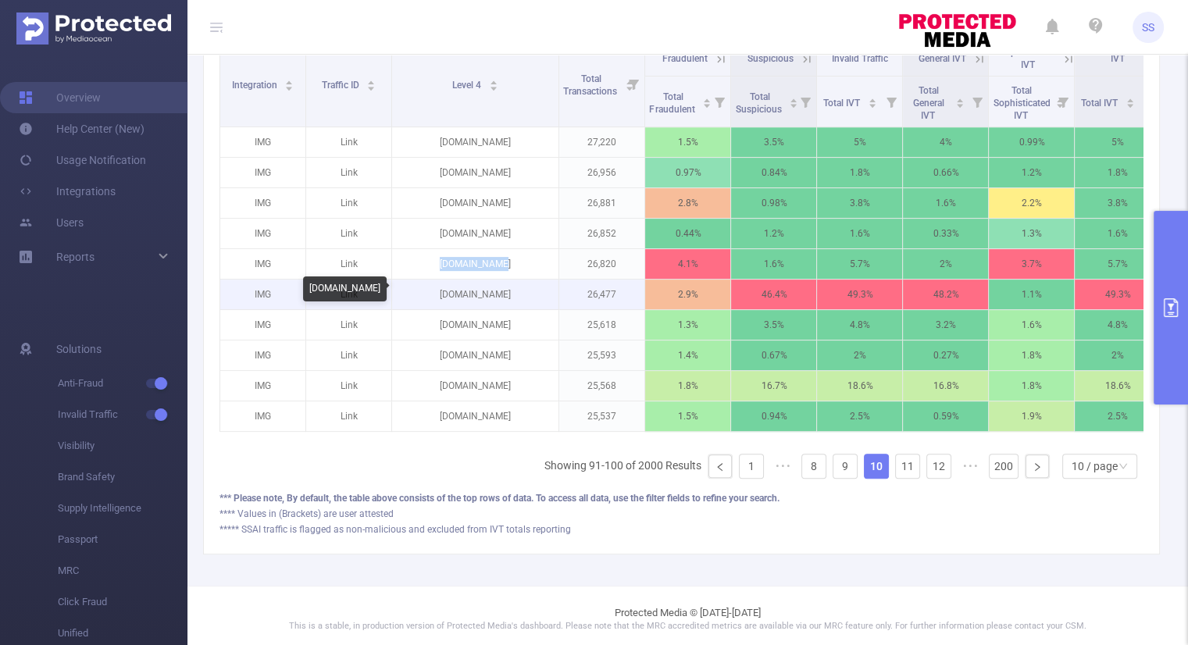
drag, startPoint x: 527, startPoint y: 293, endPoint x: 439, endPoint y: 294, distance: 88.3
click at [439, 294] on p "[DOMAIN_NAME]" at bounding box center [475, 295] width 166 height 30
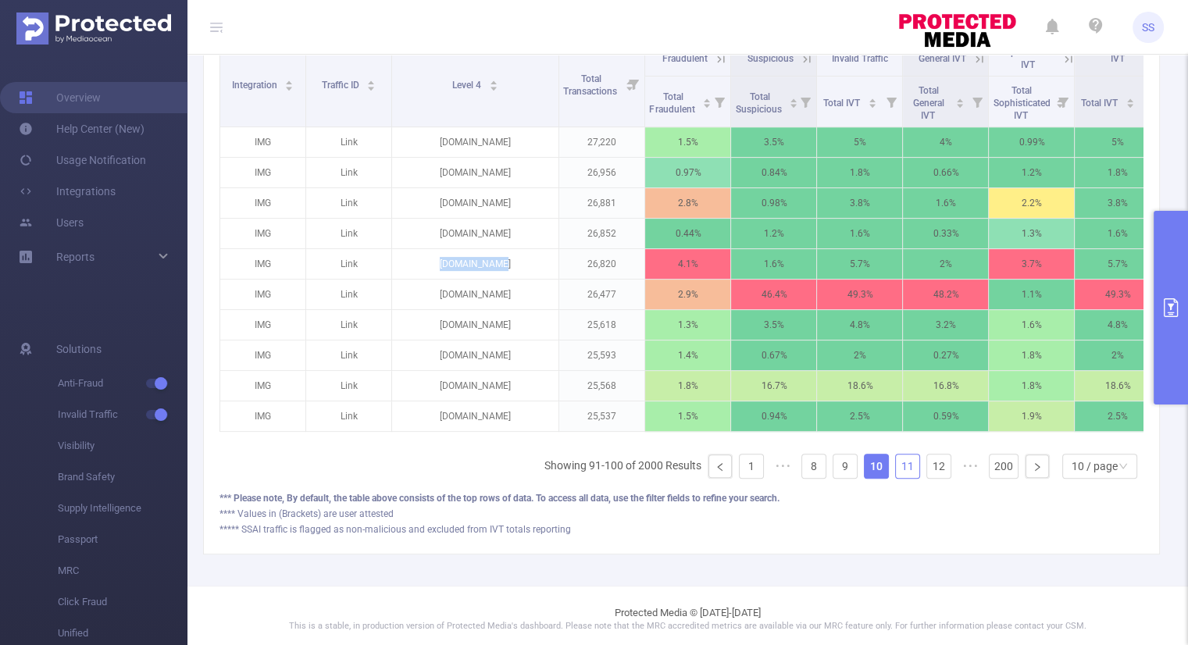
click at [900, 475] on link "11" at bounding box center [907, 466] width 23 height 23
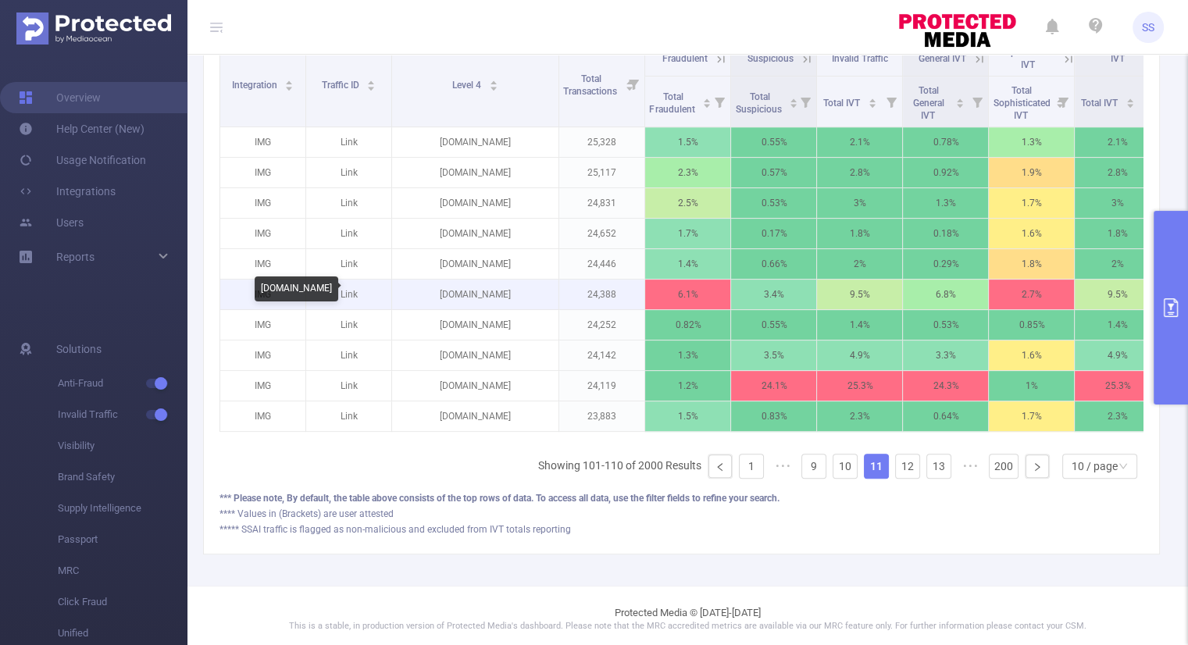
drag, startPoint x: 540, startPoint y: 293, endPoint x: 405, endPoint y: 296, distance: 135.9
click at [405, 296] on p "[DOMAIN_NAME]" at bounding box center [475, 295] width 166 height 30
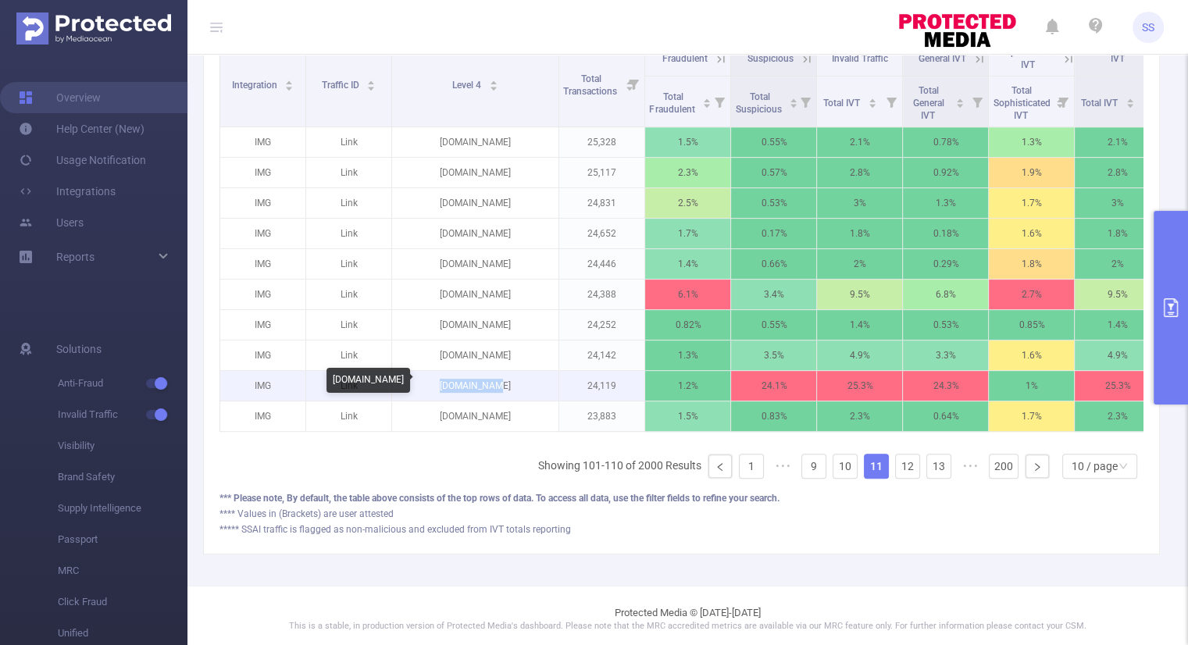
drag, startPoint x: 512, startPoint y: 383, endPoint x: 453, endPoint y: 384, distance: 58.6
click at [453, 384] on p "[DOMAIN_NAME]" at bounding box center [475, 386] width 166 height 30
click at [903, 476] on link "12" at bounding box center [907, 466] width 23 height 23
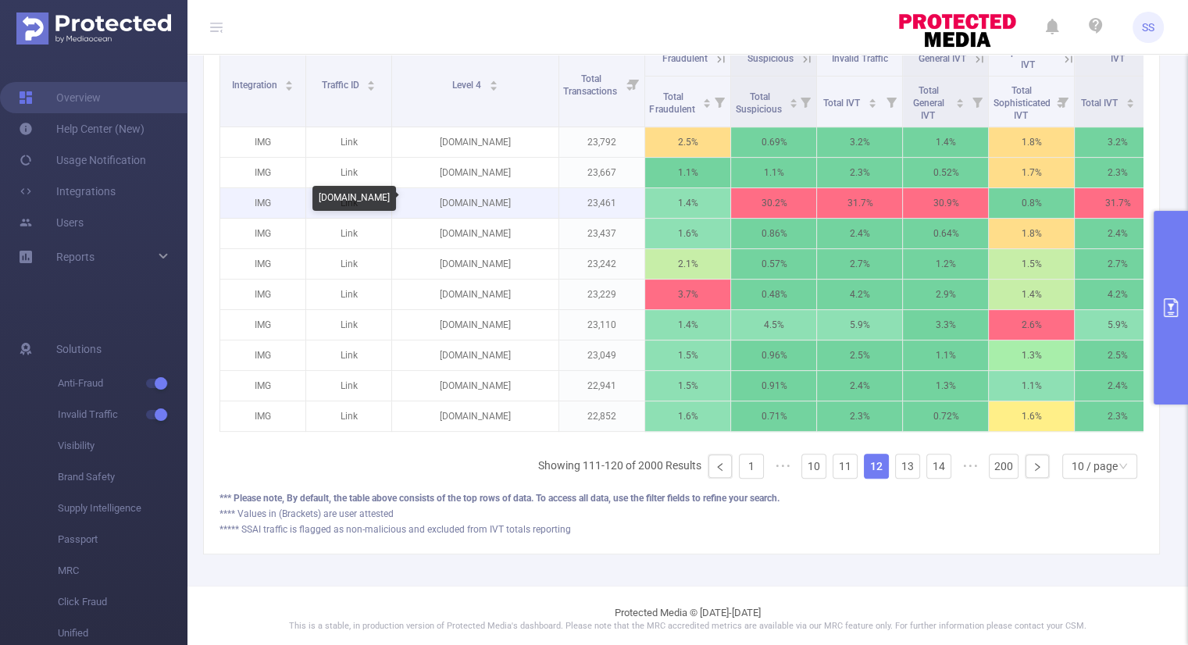
drag, startPoint x: 512, startPoint y: 200, endPoint x: 441, endPoint y: 205, distance: 71.2
click at [441, 205] on p "[DOMAIN_NAME]" at bounding box center [475, 203] width 166 height 30
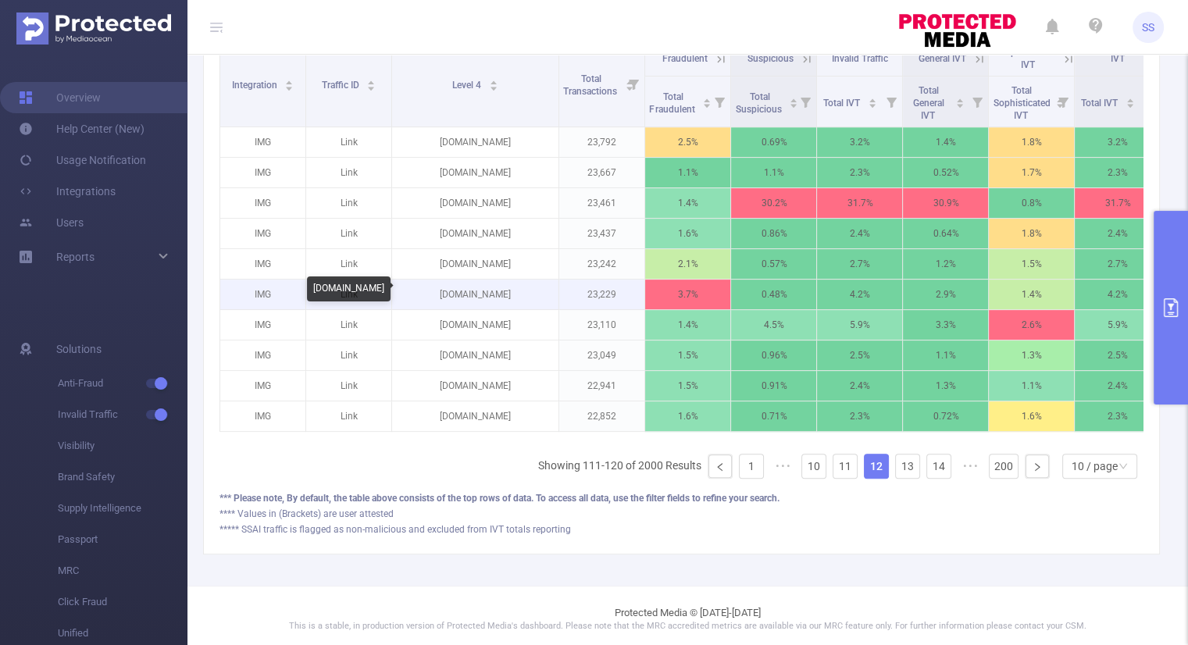
drag, startPoint x: 515, startPoint y: 294, endPoint x: 431, endPoint y: 294, distance: 84.3
click at [431, 294] on p "[DOMAIN_NAME]" at bounding box center [475, 295] width 166 height 30
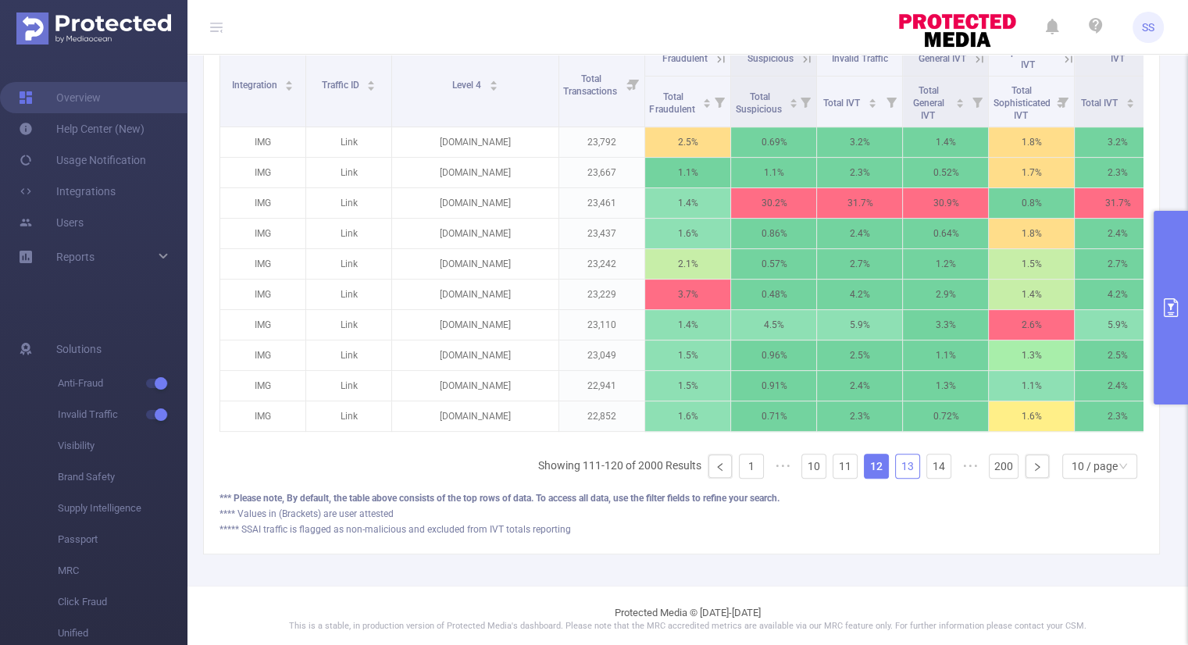
click at [900, 476] on link "13" at bounding box center [907, 466] width 23 height 23
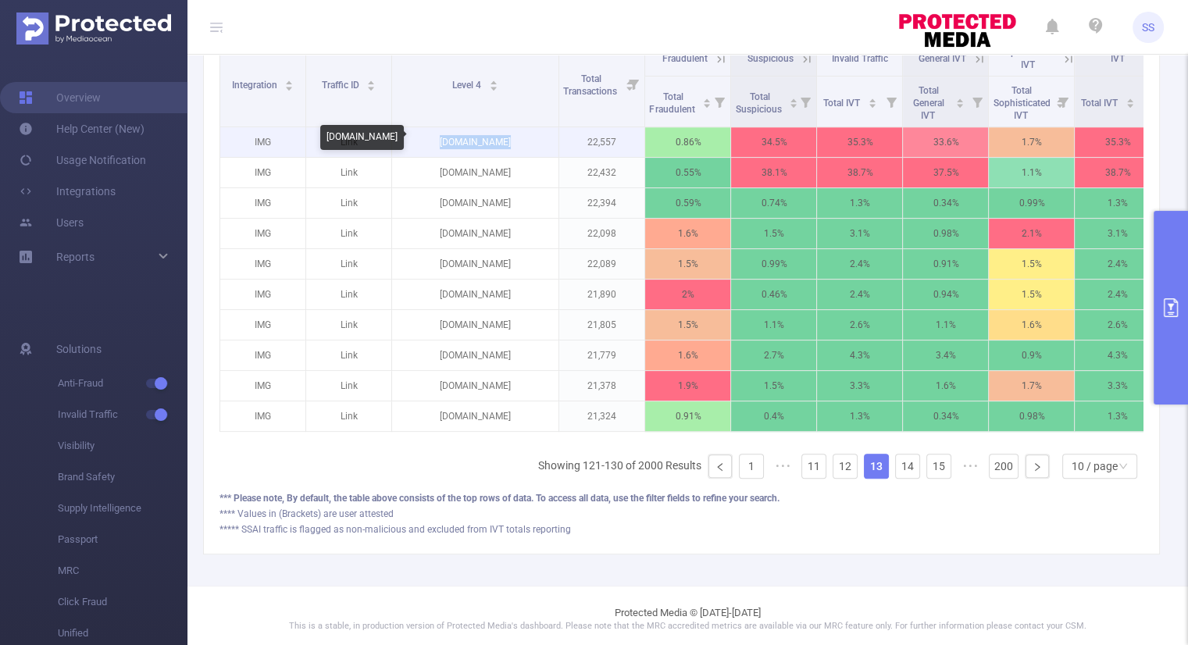
drag, startPoint x: 515, startPoint y: 144, endPoint x: 438, endPoint y: 144, distance: 76.5
click at [438, 144] on p "[DOMAIN_NAME]" at bounding box center [475, 142] width 166 height 30
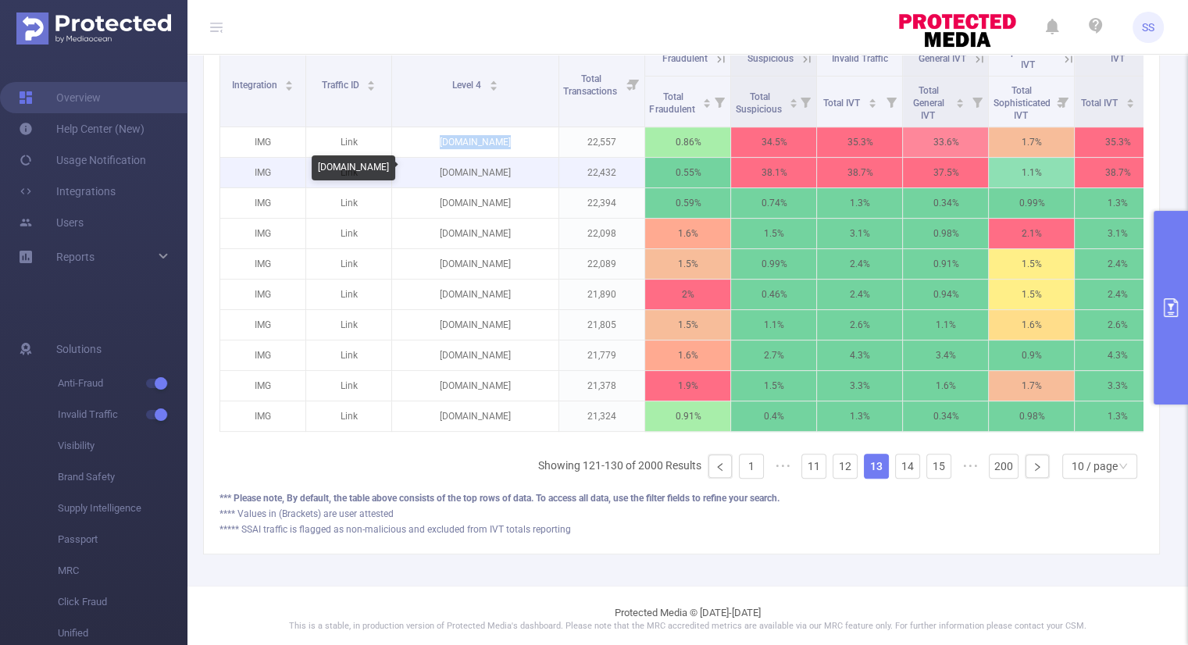
drag, startPoint x: 507, startPoint y: 169, endPoint x: 447, endPoint y: 176, distance: 60.5
click at [447, 176] on p "[DOMAIN_NAME]" at bounding box center [475, 173] width 166 height 30
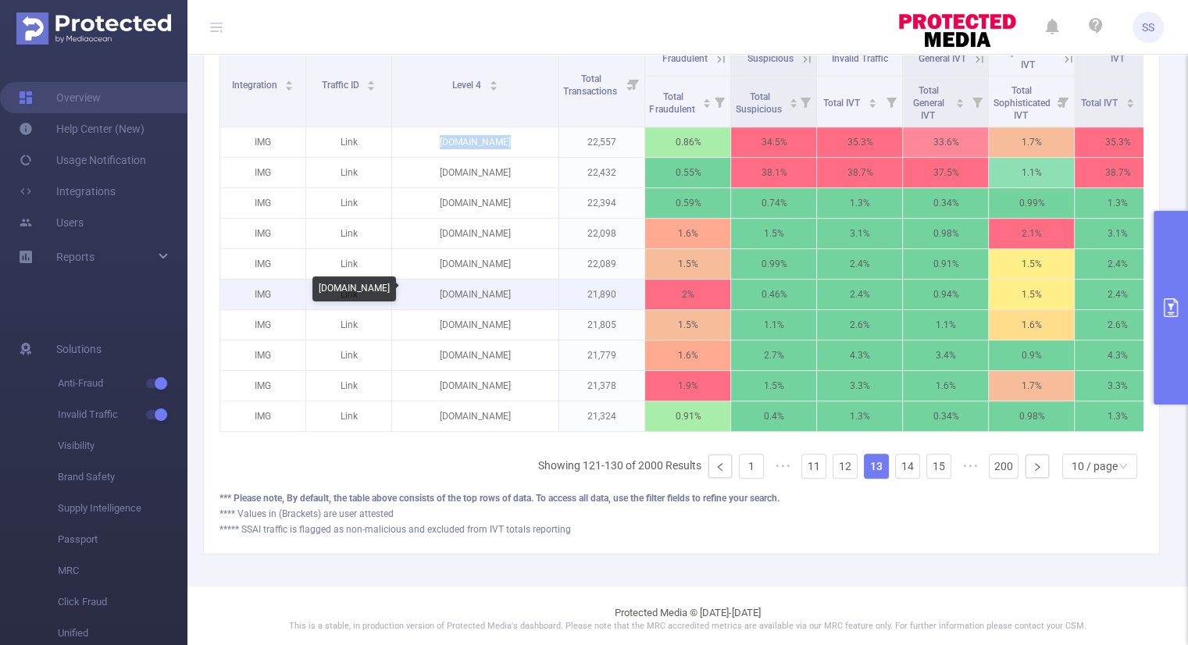
drag, startPoint x: 519, startPoint y: 294, endPoint x: 446, endPoint y: 298, distance: 73.5
click at [446, 298] on p "[DOMAIN_NAME]" at bounding box center [475, 295] width 166 height 30
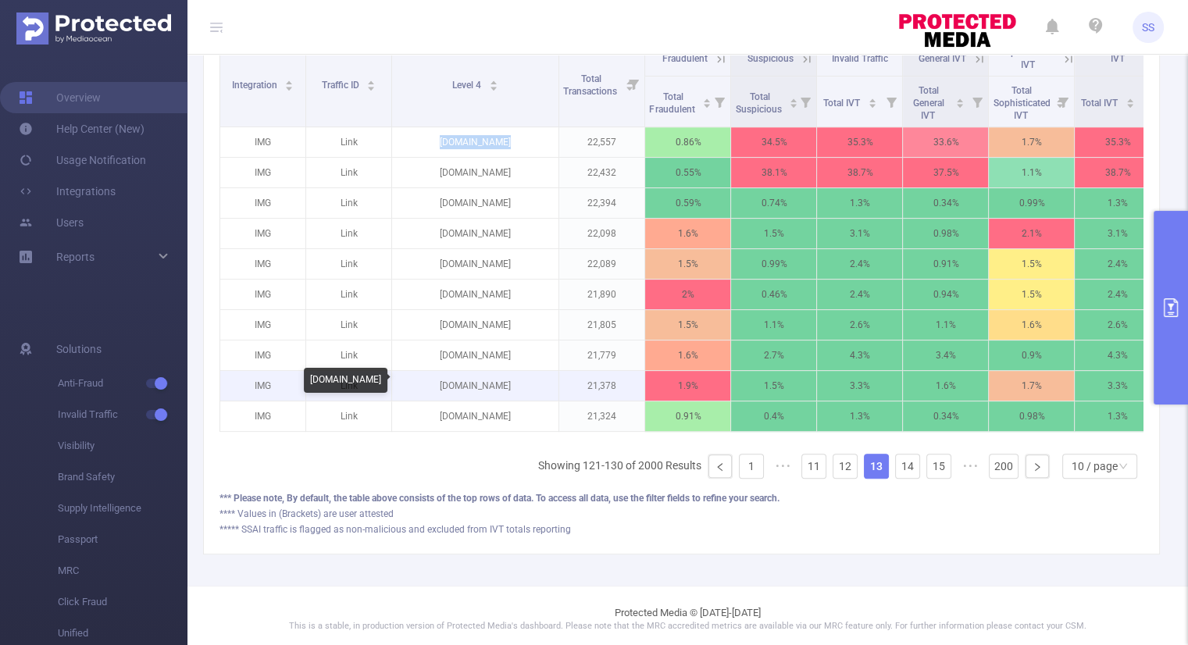
drag, startPoint x: 521, startPoint y: 387, endPoint x: 437, endPoint y: 387, distance: 84.3
click at [437, 387] on p "[DOMAIN_NAME]" at bounding box center [475, 386] width 166 height 30
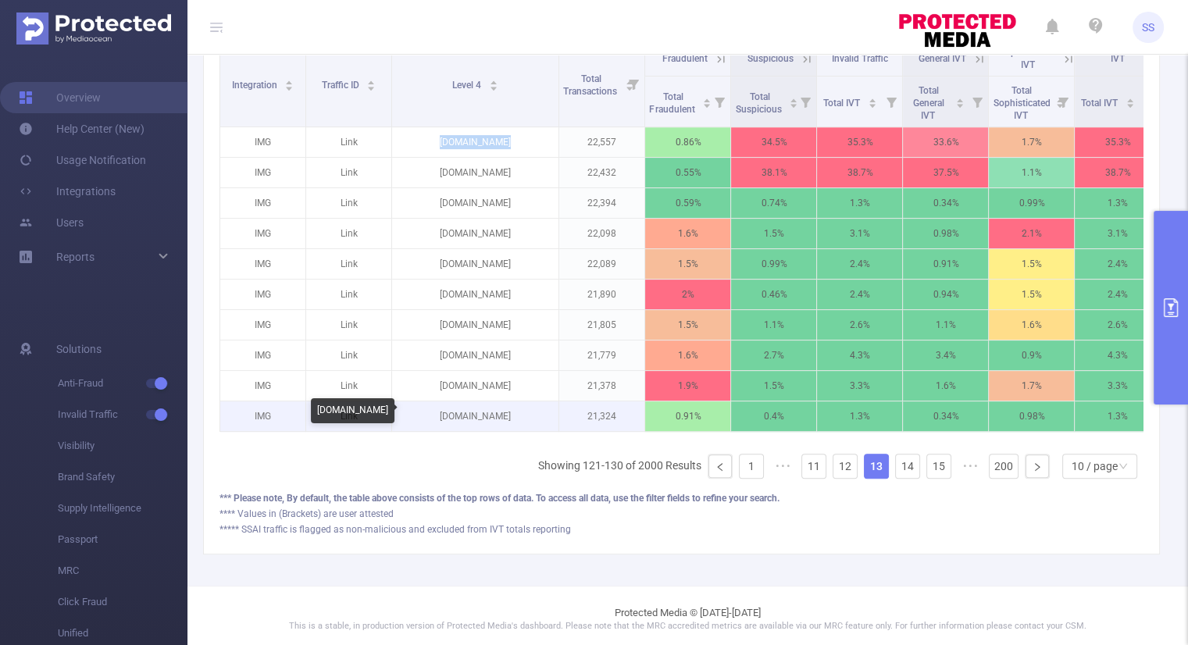
drag, startPoint x: 481, startPoint y: 424, endPoint x: 442, endPoint y: 417, distance: 39.7
click at [442, 417] on p "[DOMAIN_NAME]" at bounding box center [475, 416] width 166 height 30
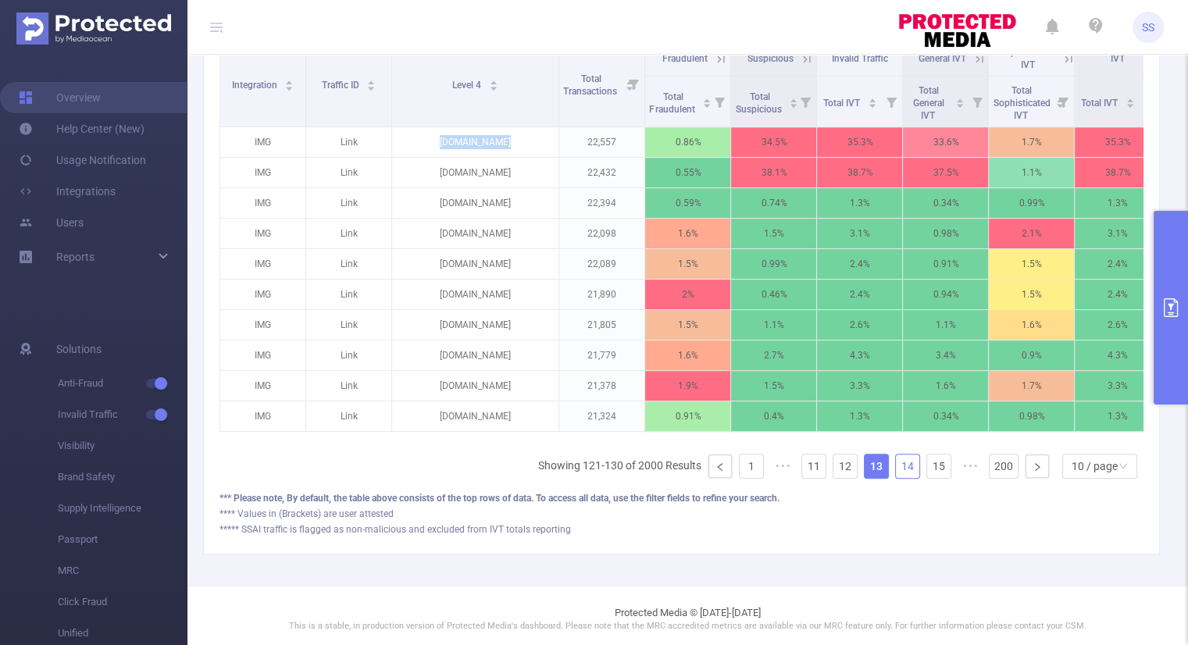
click at [896, 478] on link "14" at bounding box center [907, 466] width 23 height 23
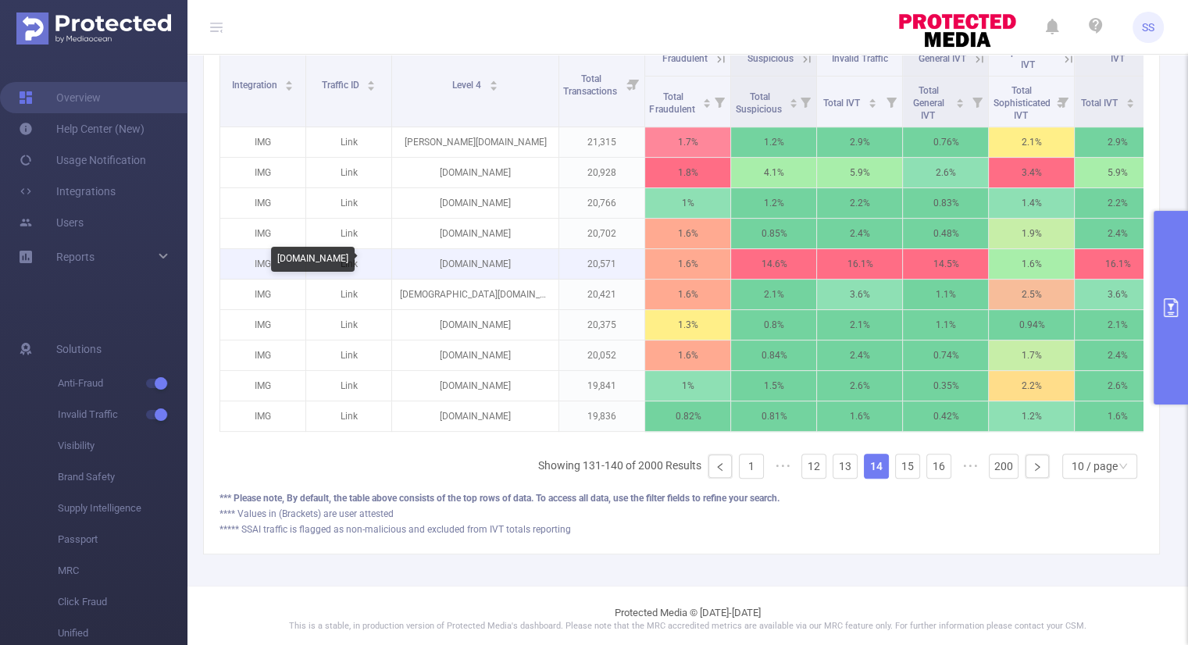
drag, startPoint x: 534, startPoint y: 268, endPoint x: 425, endPoint y: 271, distance: 109.4
click at [425, 271] on p "[DOMAIN_NAME]" at bounding box center [475, 264] width 166 height 30
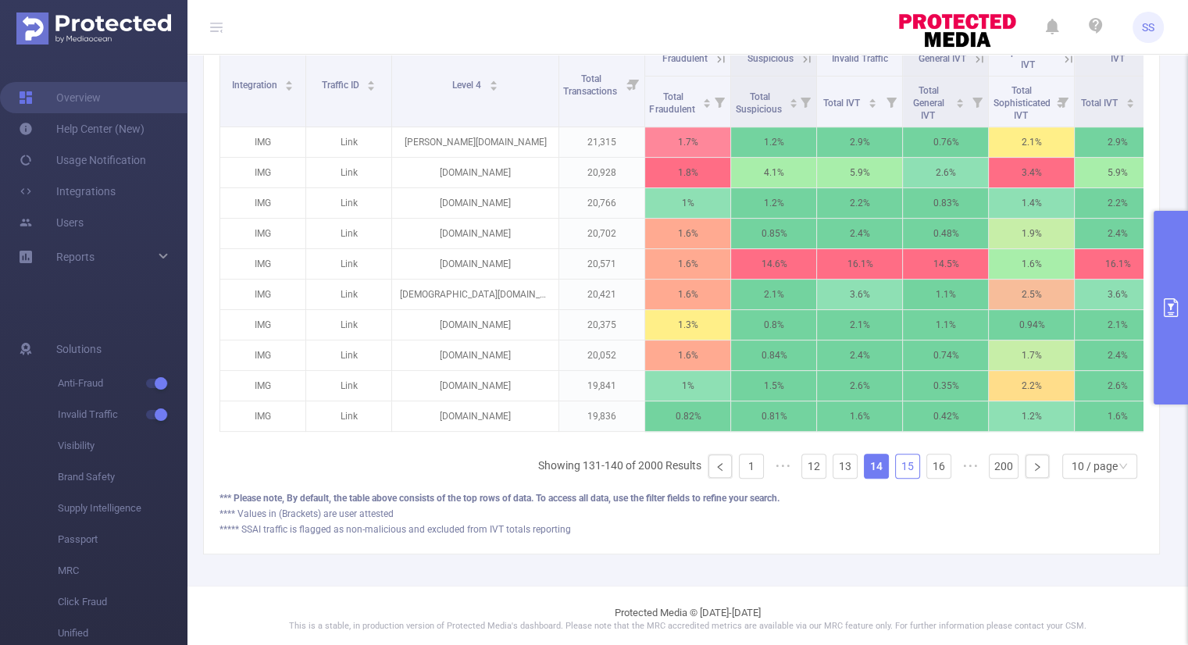
click at [900, 467] on link "15" at bounding box center [907, 466] width 23 height 23
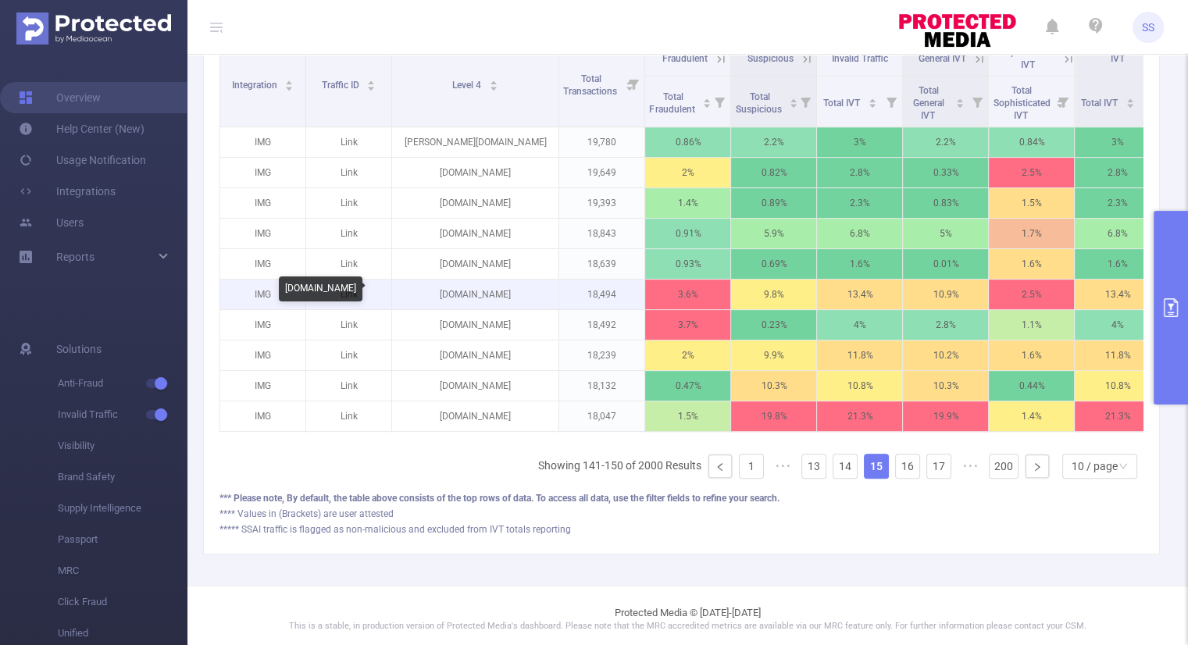
drag, startPoint x: 534, startPoint y: 293, endPoint x: 425, endPoint y: 304, distance: 109.9
click at [425, 304] on p "[DOMAIN_NAME]" at bounding box center [475, 295] width 166 height 30
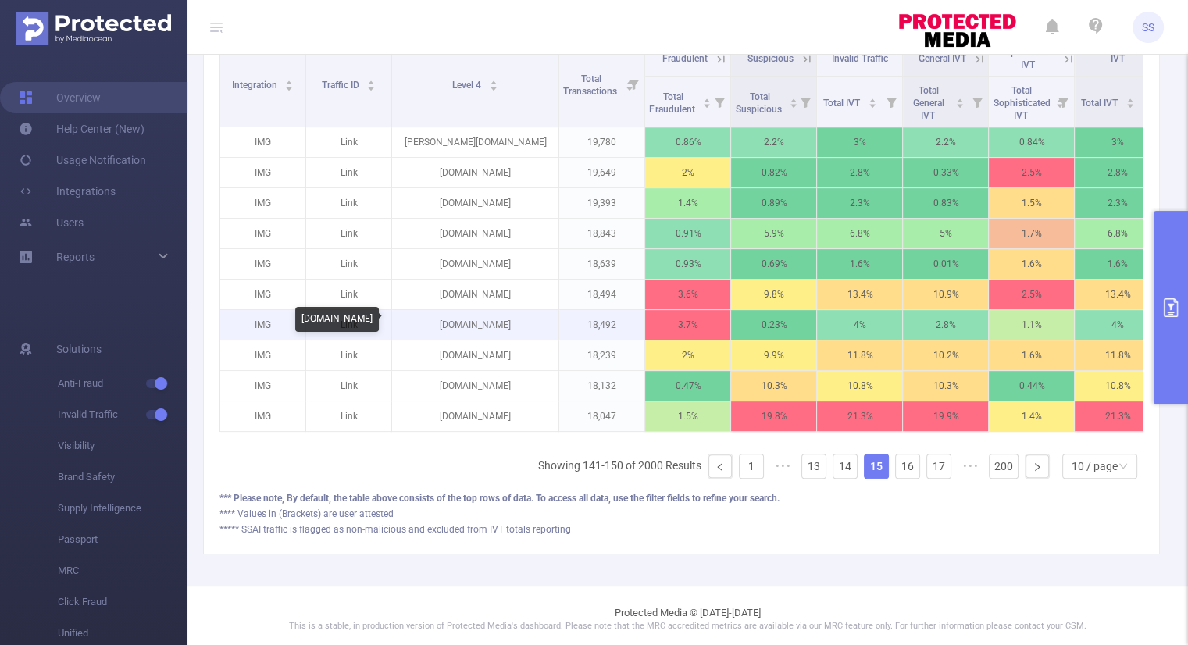
drag, startPoint x: 529, startPoint y: 324, endPoint x: 435, endPoint y: 335, distance: 94.4
click at [435, 335] on p "[DOMAIN_NAME]" at bounding box center [475, 325] width 166 height 30
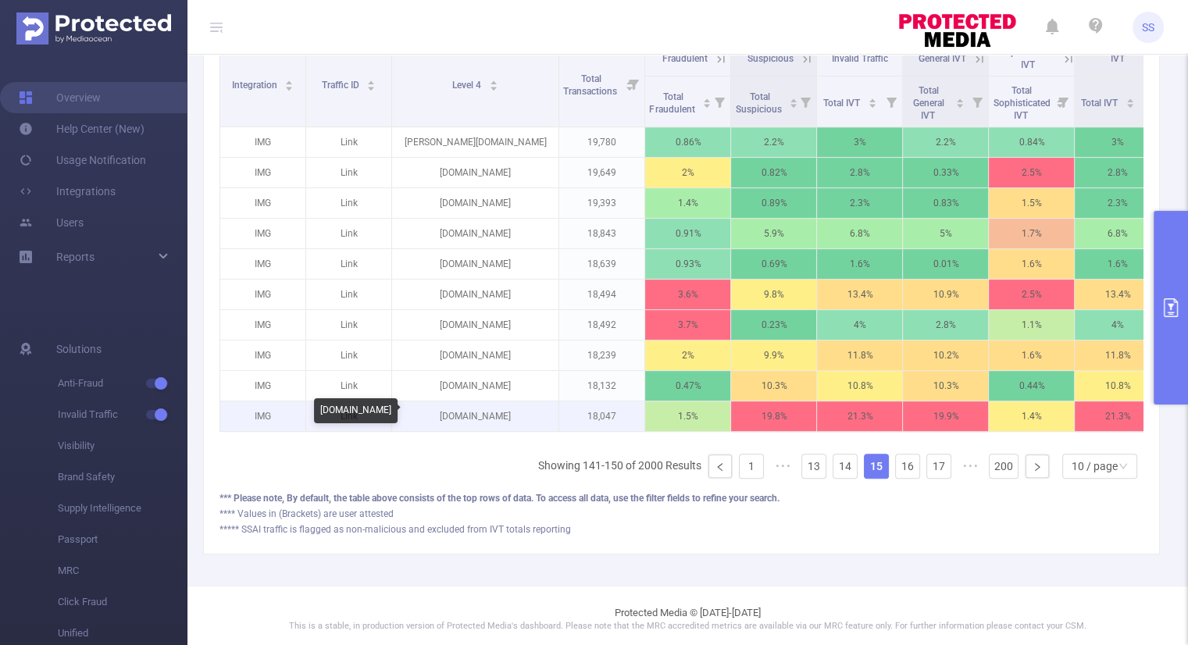
drag, startPoint x: 516, startPoint y: 413, endPoint x: 446, endPoint y: 413, distance: 70.3
click at [446, 413] on p "[DOMAIN_NAME]" at bounding box center [475, 416] width 166 height 30
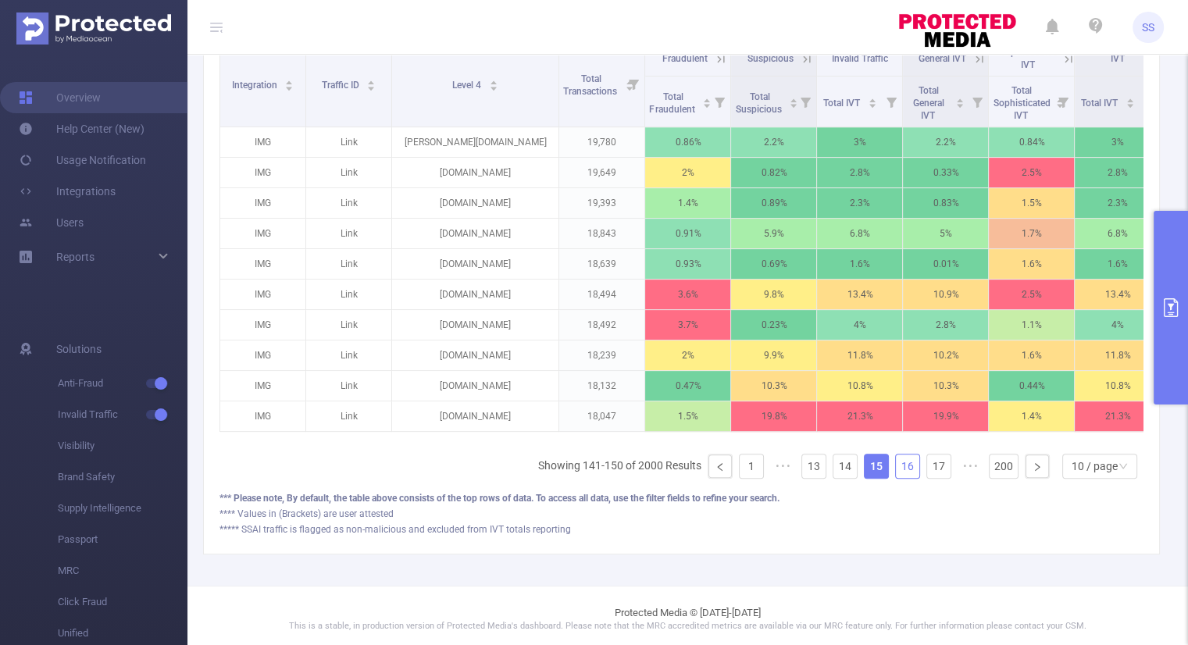
click at [900, 472] on link "16" at bounding box center [907, 466] width 23 height 23
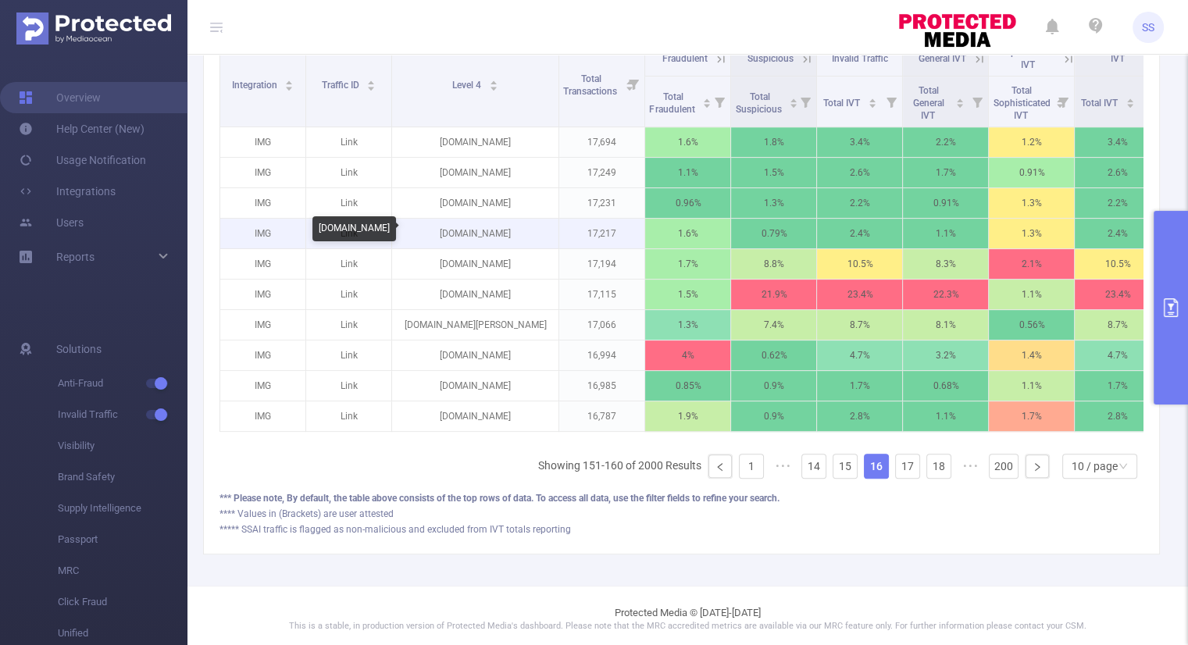
drag, startPoint x: 514, startPoint y: 232, endPoint x: 446, endPoint y: 235, distance: 68.0
click at [446, 235] on p "[DOMAIN_NAME]" at bounding box center [475, 234] width 166 height 30
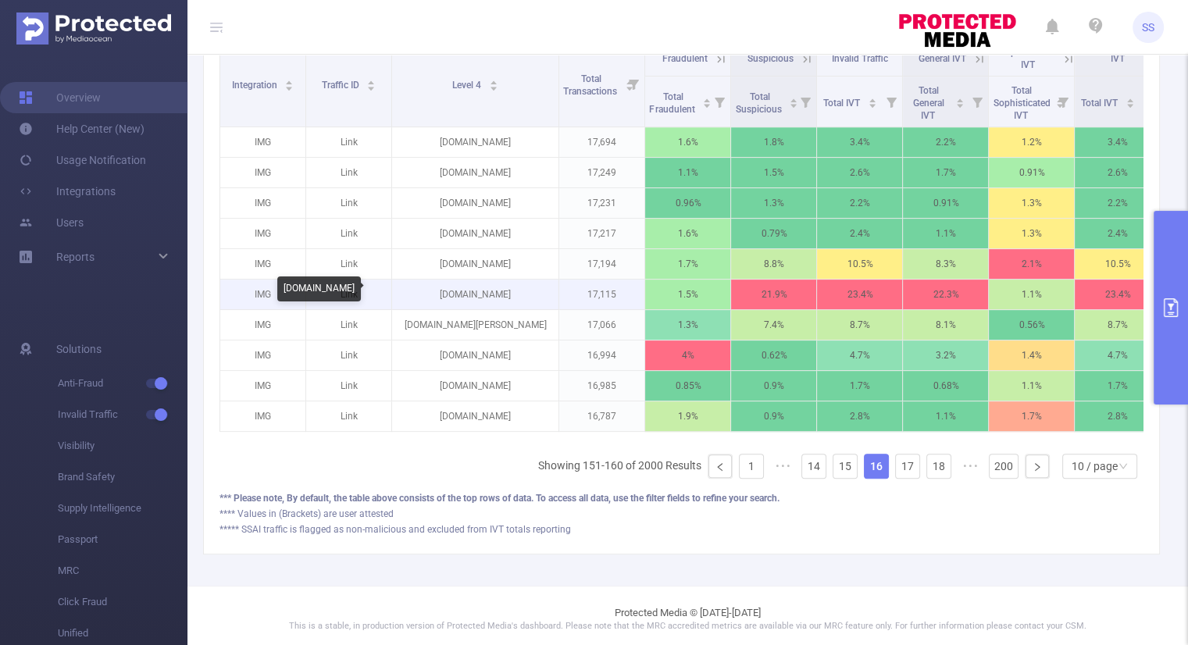
drag, startPoint x: 529, startPoint y: 291, endPoint x: 416, endPoint y: 300, distance: 112.8
click at [416, 300] on p "[DOMAIN_NAME]" at bounding box center [475, 295] width 166 height 30
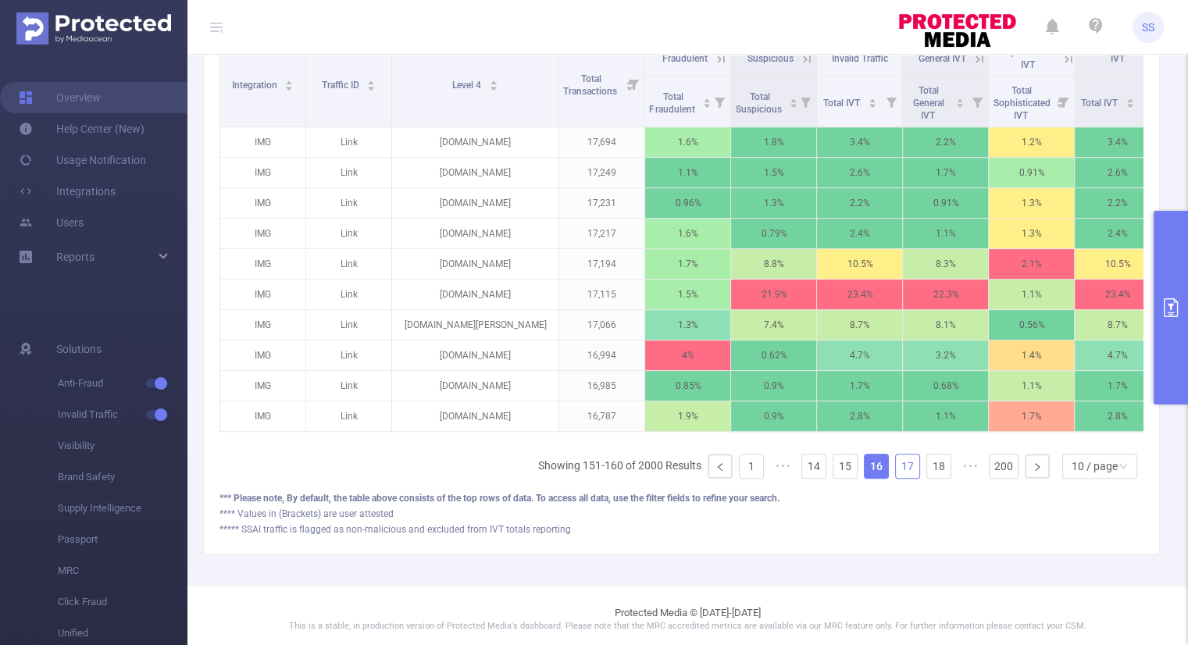
click at [896, 470] on link "17" at bounding box center [907, 466] width 23 height 23
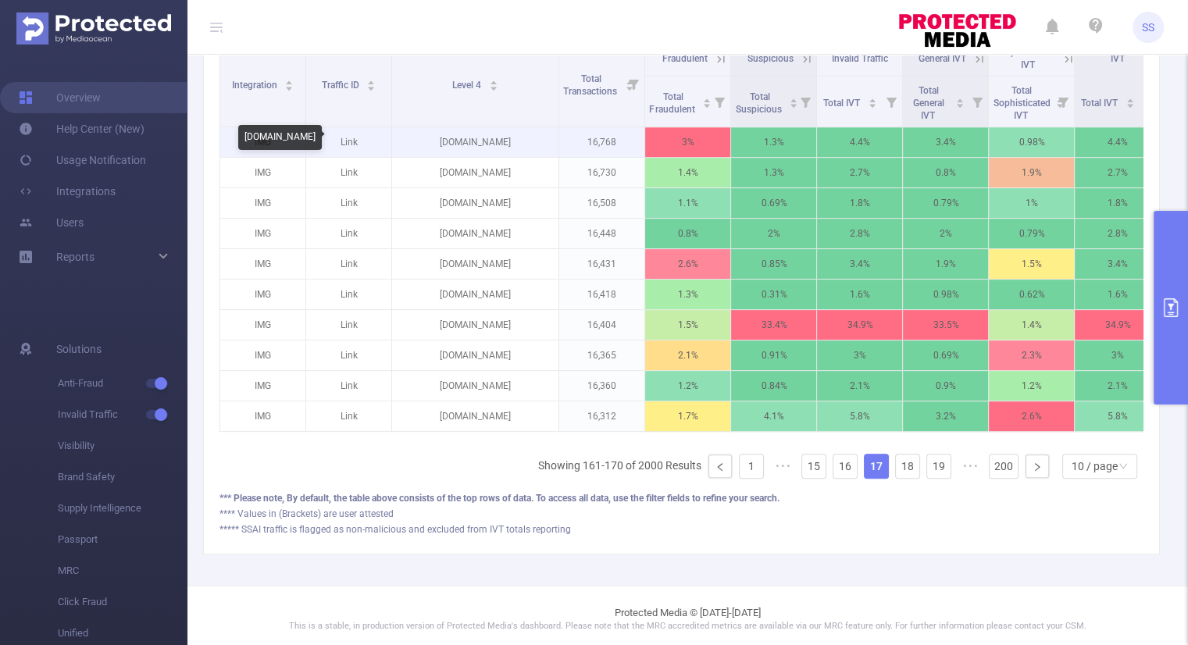
drag, startPoint x: 551, startPoint y: 141, endPoint x: 408, endPoint y: 144, distance: 143.0
click at [408, 144] on p "[DOMAIN_NAME]" at bounding box center [475, 142] width 166 height 30
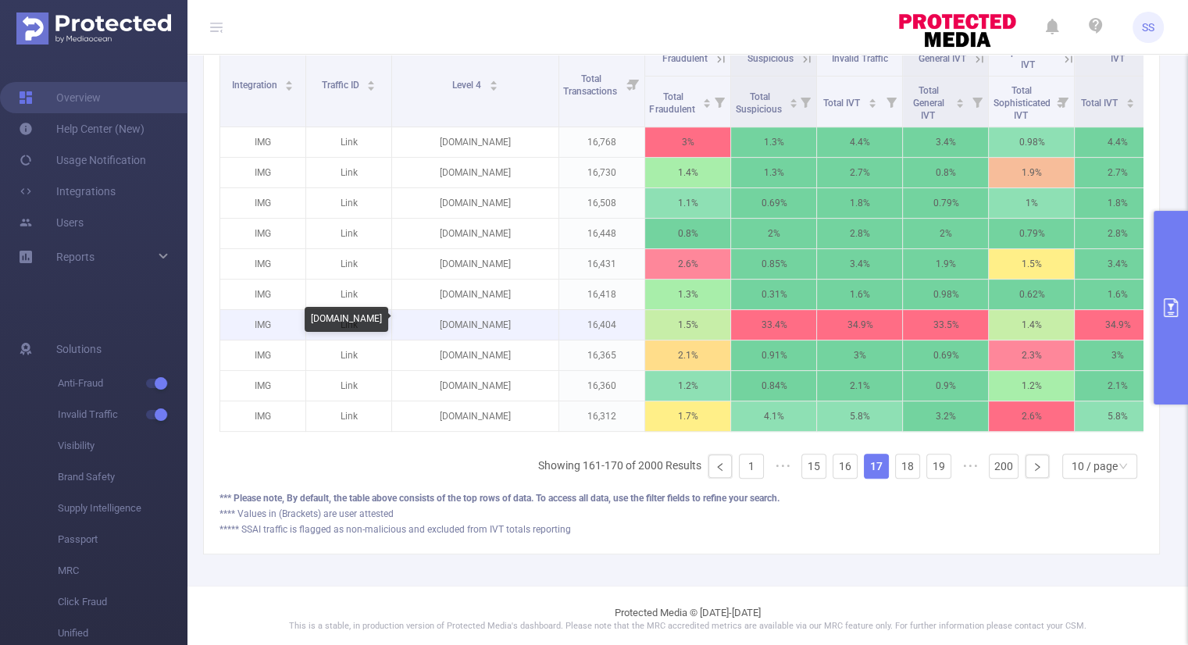
drag, startPoint x: 517, startPoint y: 323, endPoint x: 438, endPoint y: 326, distance: 78.9
click at [438, 326] on p "[DOMAIN_NAME]" at bounding box center [475, 325] width 166 height 30
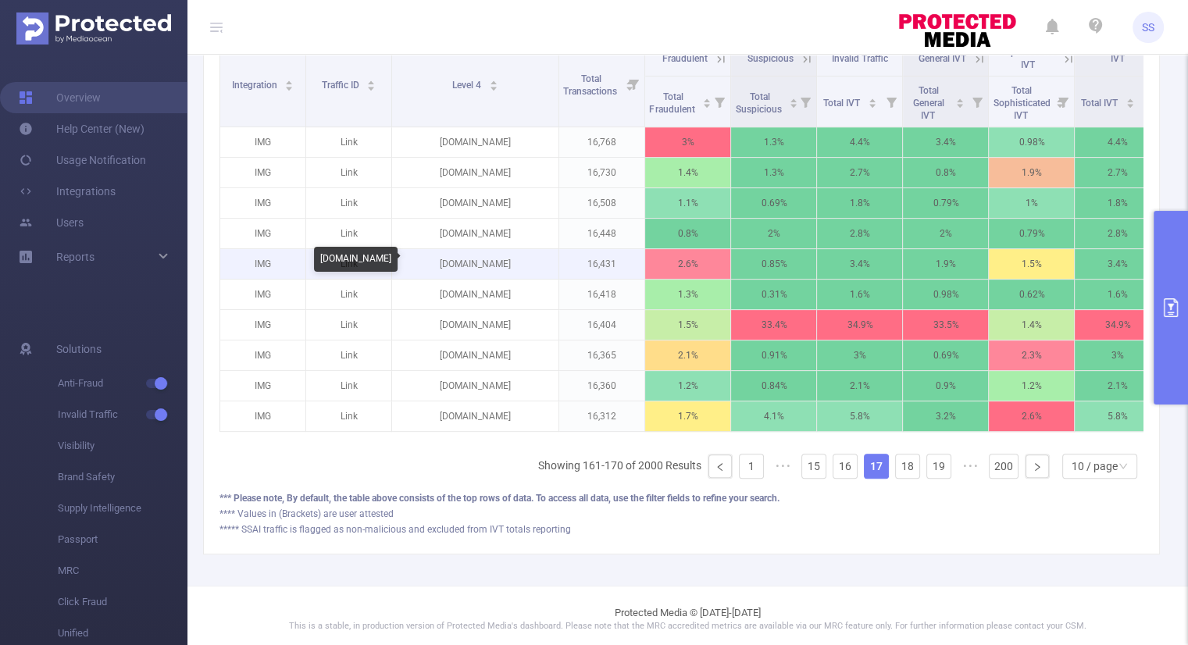
drag, startPoint x: 512, startPoint y: 260, endPoint x: 447, endPoint y: 269, distance: 65.5
click at [447, 269] on p "[DOMAIN_NAME]" at bounding box center [475, 264] width 166 height 30
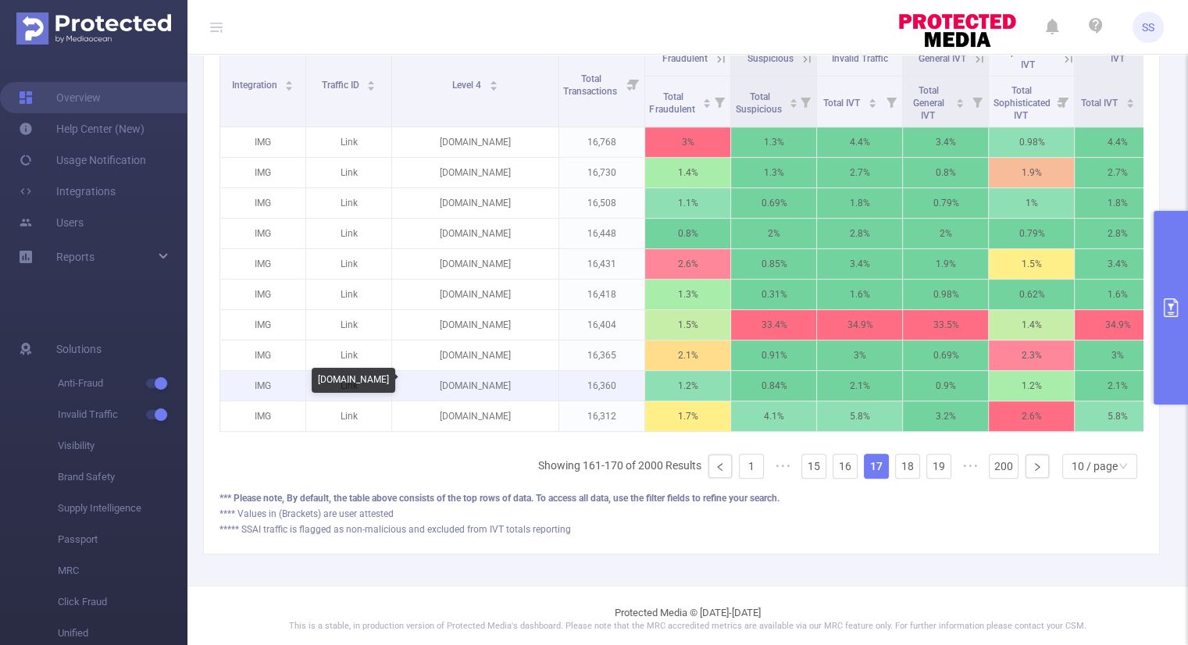
drag, startPoint x: 515, startPoint y: 379, endPoint x: 440, endPoint y: 390, distance: 76.7
click at [440, 390] on p "[DOMAIN_NAME]" at bounding box center [475, 386] width 166 height 30
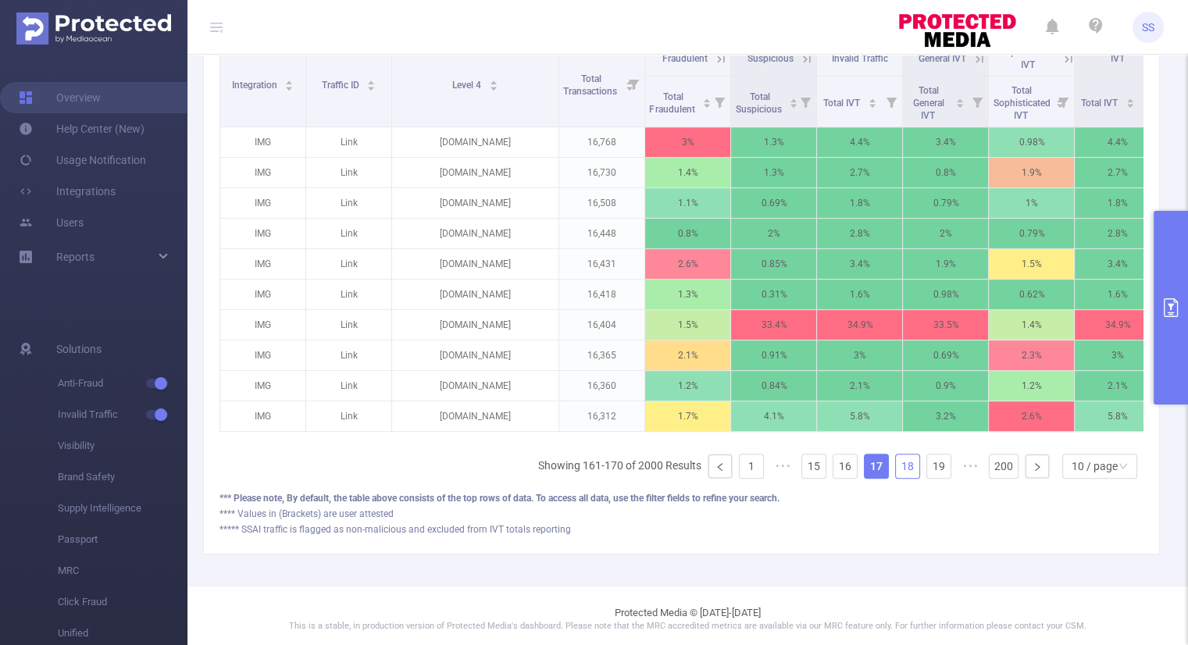
click at [896, 472] on link "18" at bounding box center [907, 466] width 23 height 23
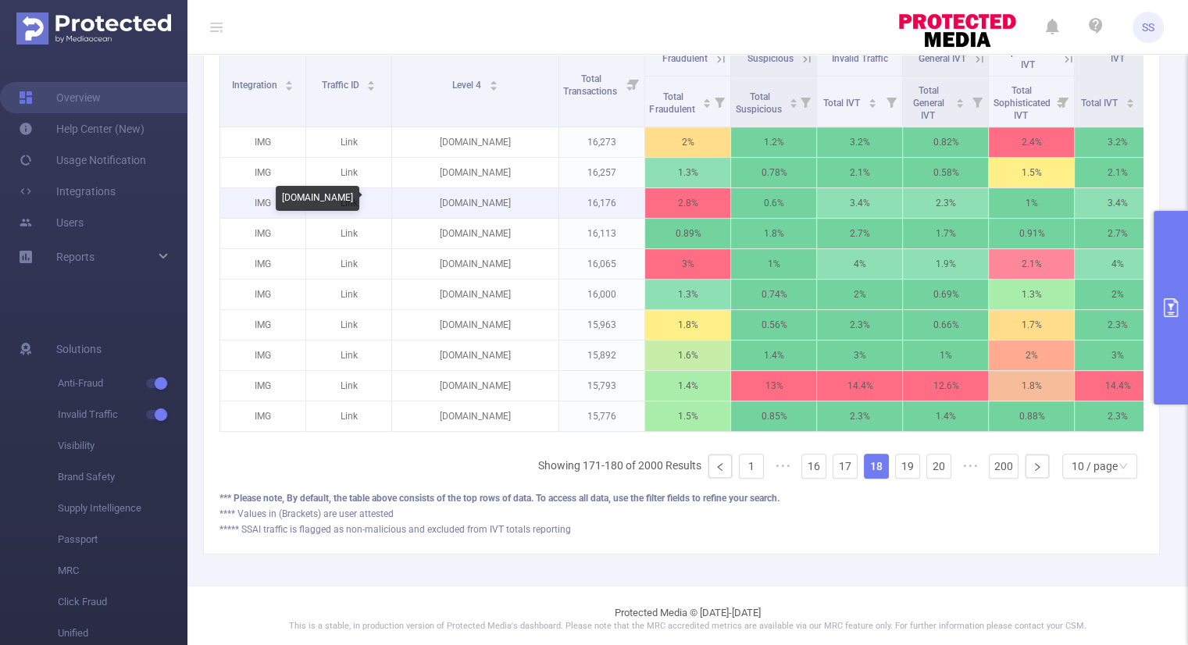
drag, startPoint x: 526, startPoint y: 200, endPoint x: 415, endPoint y: 198, distance: 110.9
click at [415, 198] on p "[DOMAIN_NAME]" at bounding box center [475, 203] width 166 height 30
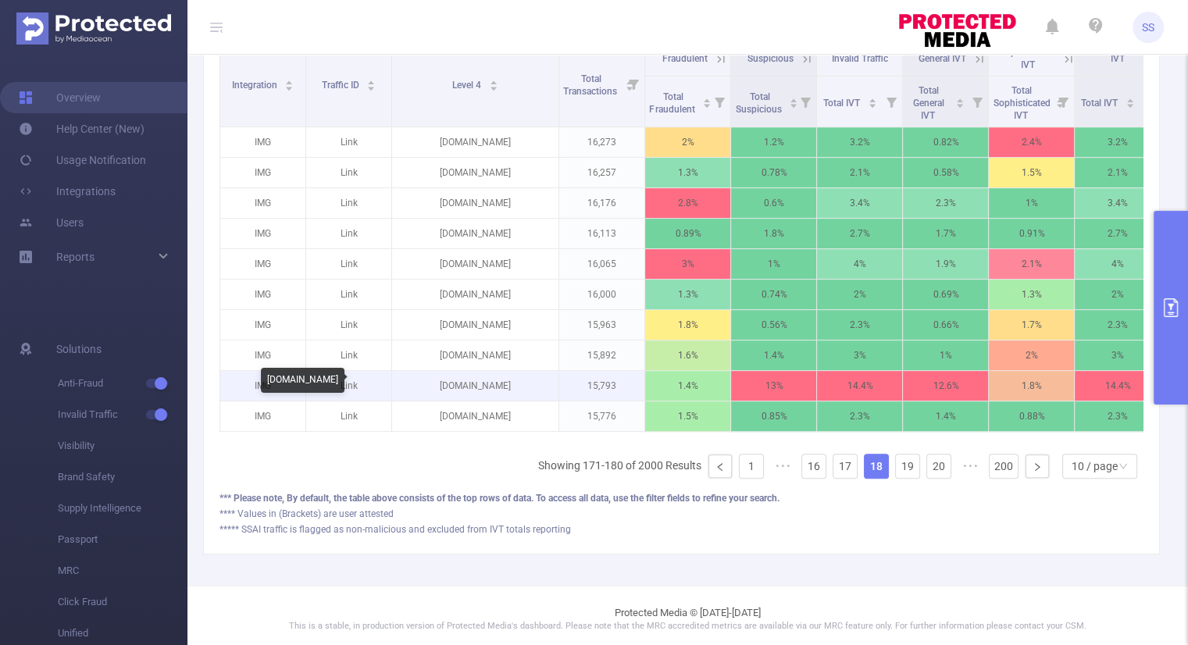
drag, startPoint x: 533, startPoint y: 383, endPoint x: 419, endPoint y: 398, distance: 114.2
click at [419, 398] on p "[DOMAIN_NAME]" at bounding box center [475, 386] width 166 height 30
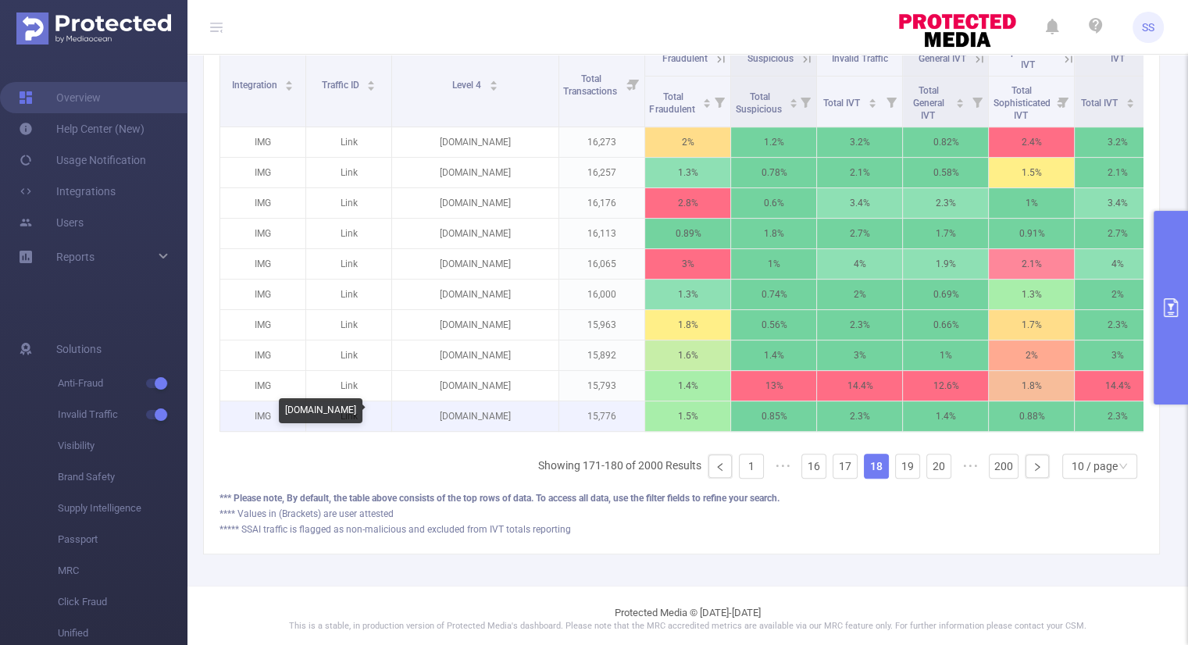
drag, startPoint x: 522, startPoint y: 415, endPoint x: 429, endPoint y: 420, distance: 93.1
click at [429, 420] on p "[DOMAIN_NAME]" at bounding box center [475, 416] width 166 height 30
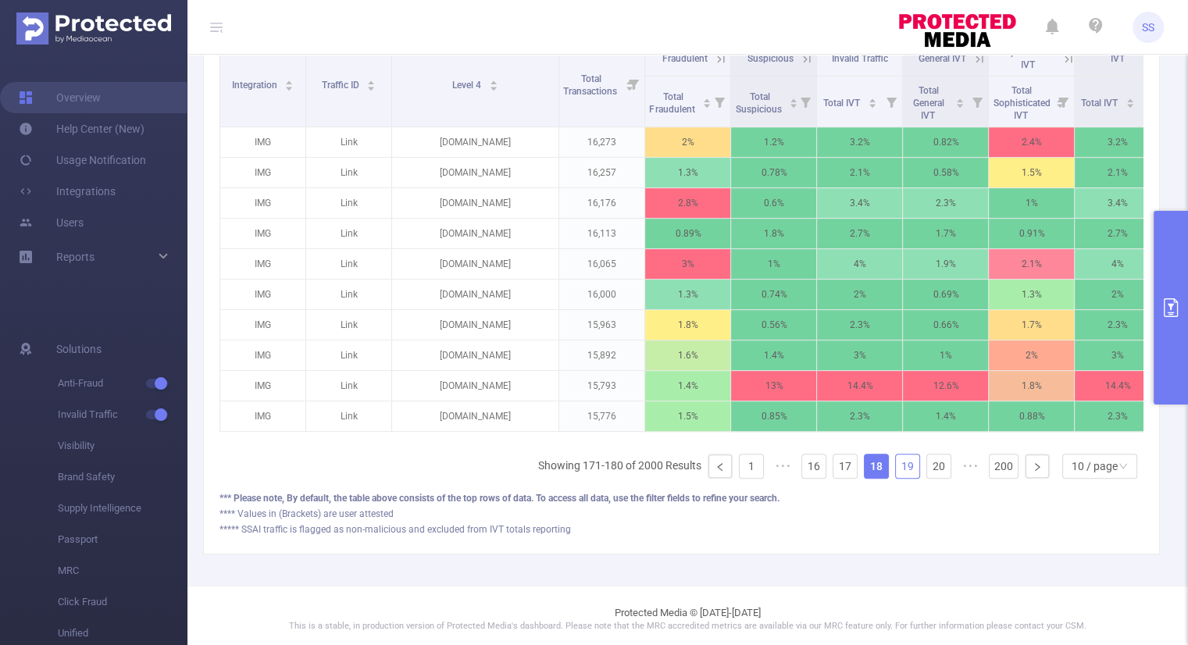
click at [896, 478] on link "19" at bounding box center [907, 466] width 23 height 23
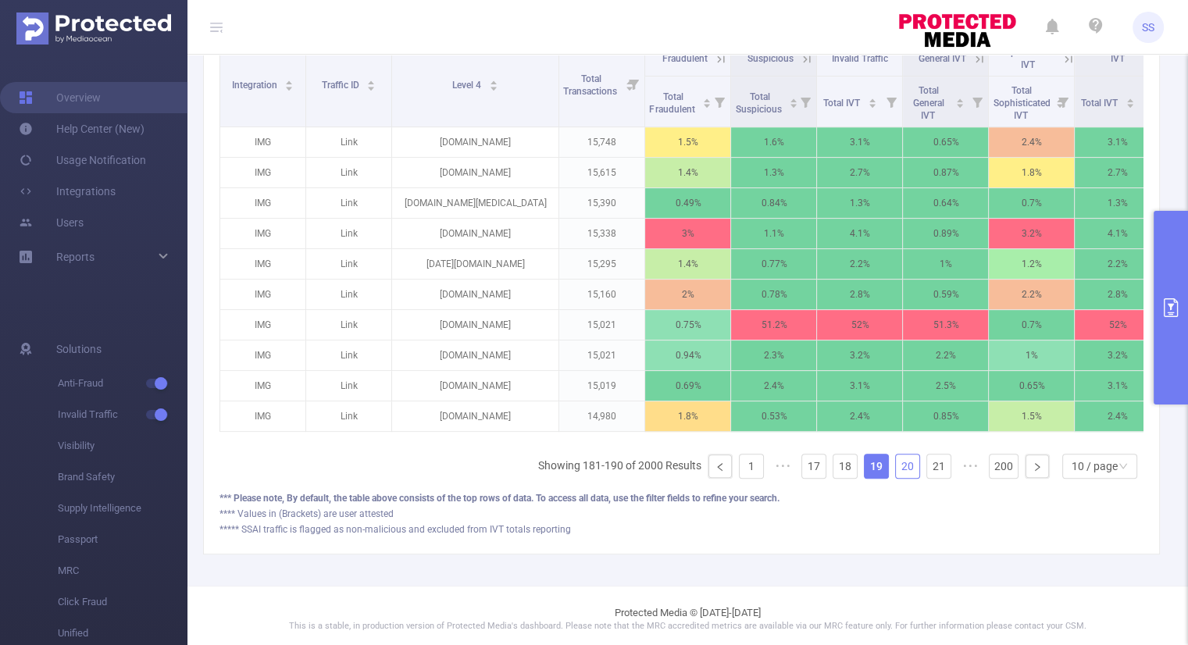
click at [902, 472] on link "20" at bounding box center [907, 466] width 23 height 23
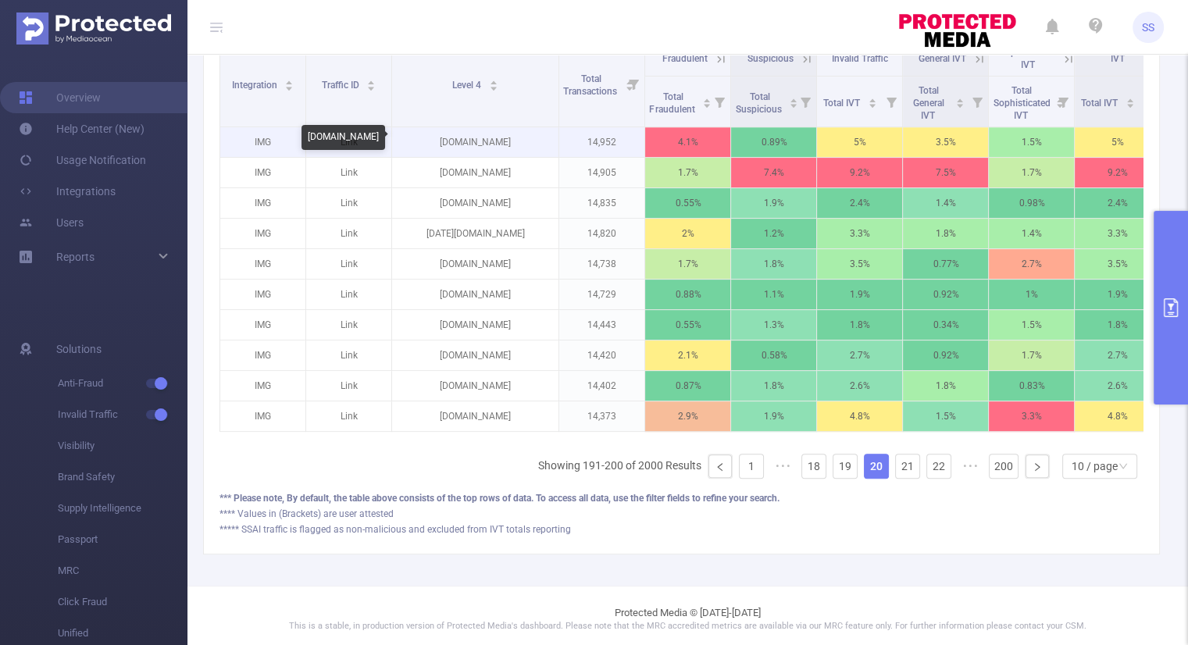
drag, startPoint x: 530, startPoint y: 140, endPoint x: 430, endPoint y: 148, distance: 99.5
click at [430, 148] on p "[DOMAIN_NAME]" at bounding box center [475, 142] width 166 height 30
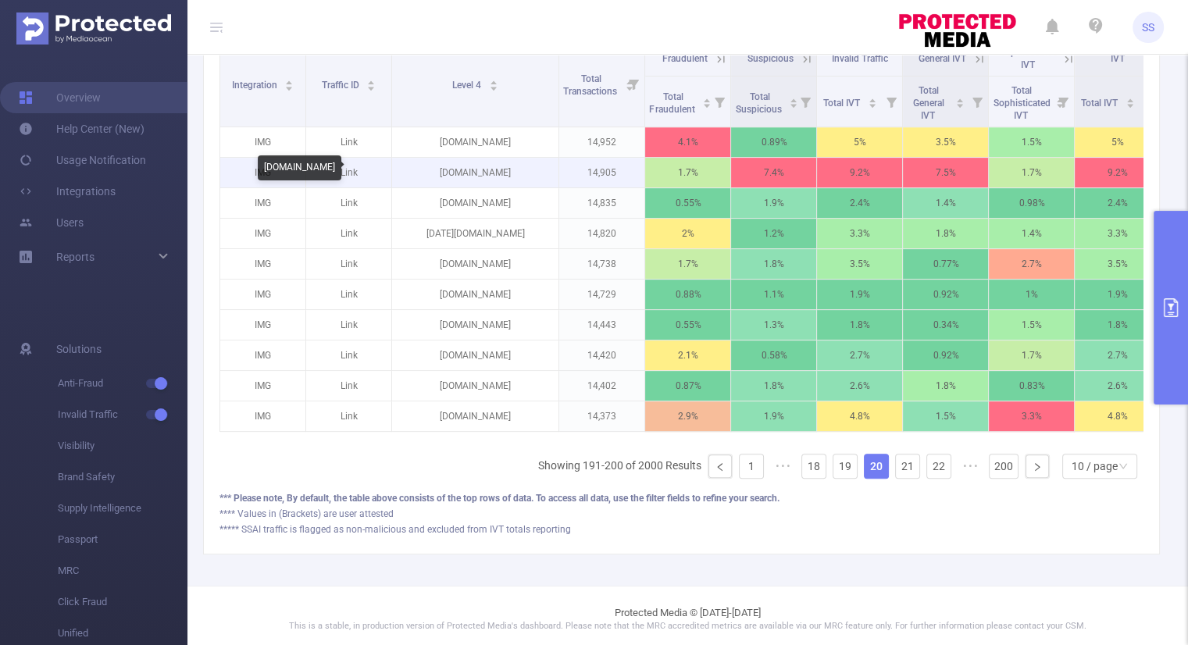
drag, startPoint x: 536, startPoint y: 168, endPoint x: 393, endPoint y: 177, distance: 143.2
click at [393, 177] on p "[DOMAIN_NAME]" at bounding box center [475, 173] width 166 height 30
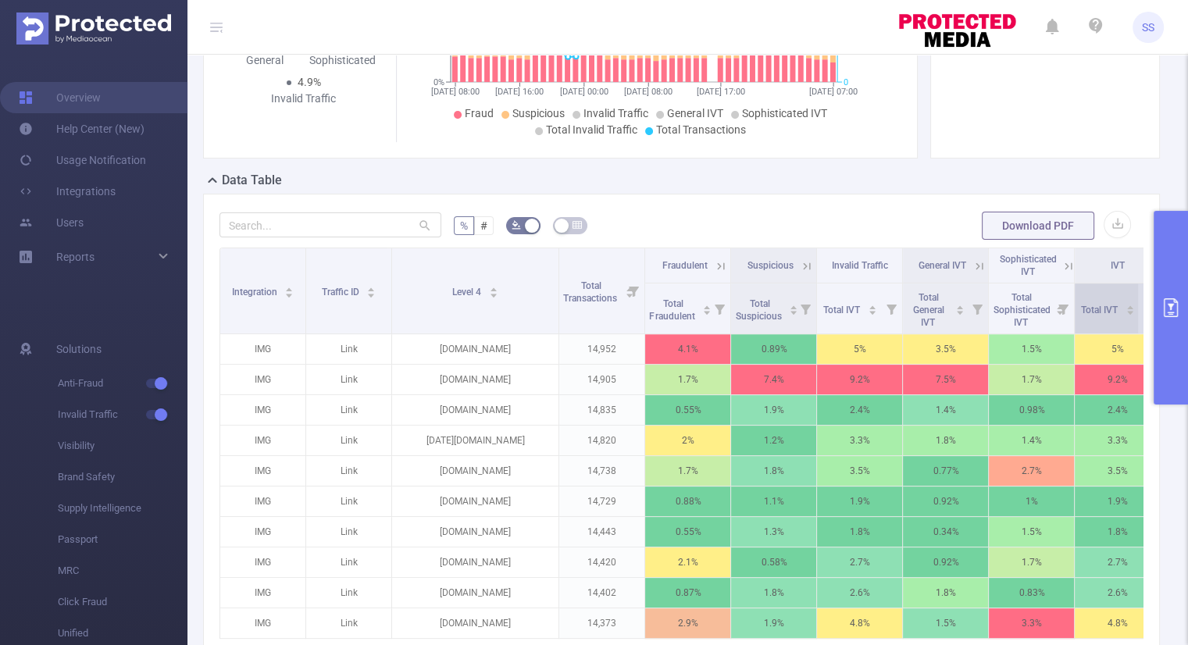
scroll to position [0, 0]
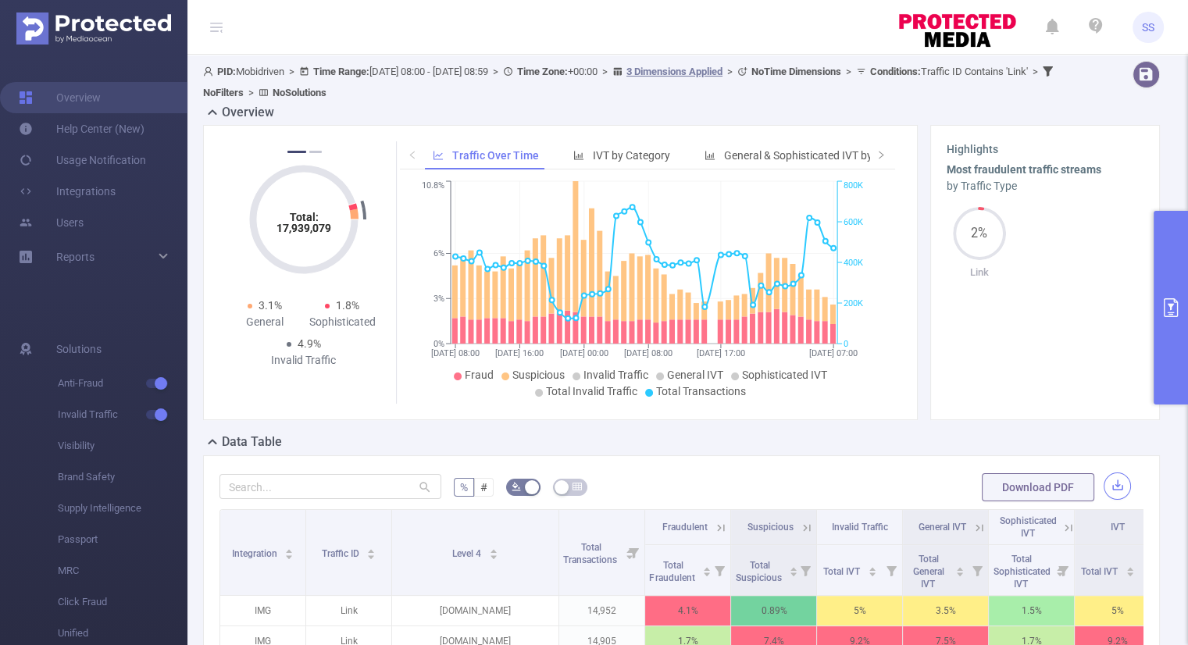
click at [1112, 490] on button "button" at bounding box center [1117, 485] width 27 height 27
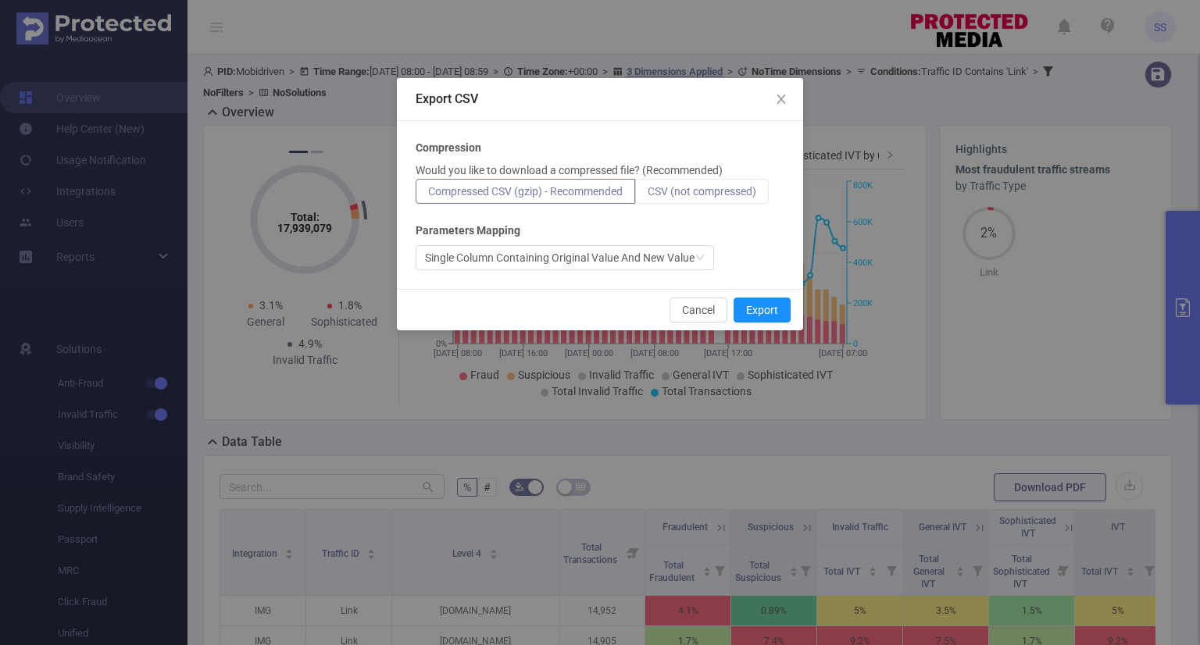
click at [739, 185] on span "CSV (not compressed)" at bounding box center [701, 191] width 109 height 12
click at [647, 195] on input "CSV (not compressed)" at bounding box center [647, 195] width 0 height 0
click at [765, 308] on button "Export" at bounding box center [761, 310] width 57 height 25
